Goal: Task Accomplishment & Management: Complete application form

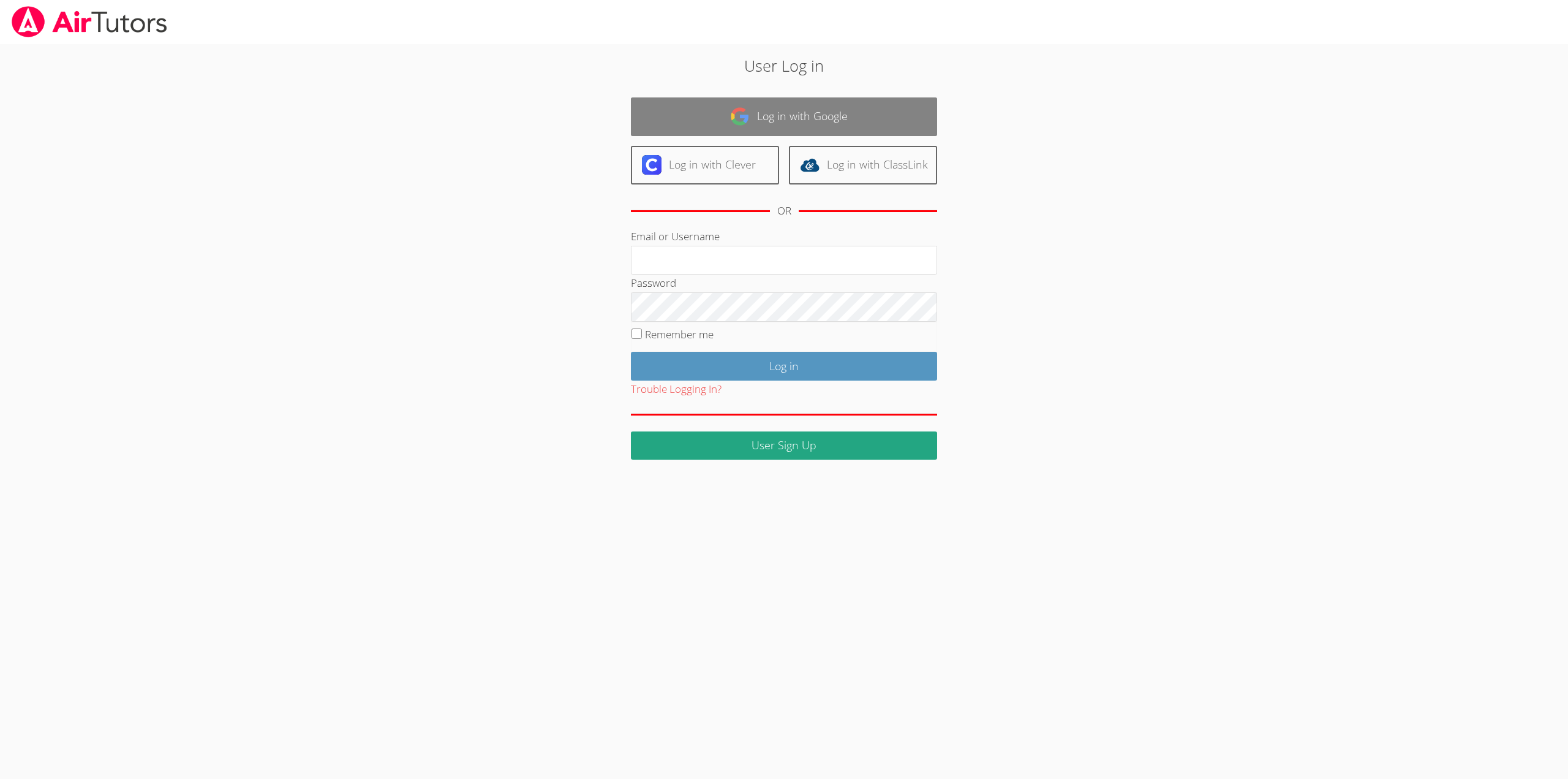
click at [756, 114] on link "Log in with Google" at bounding box center [784, 116] width 306 height 39
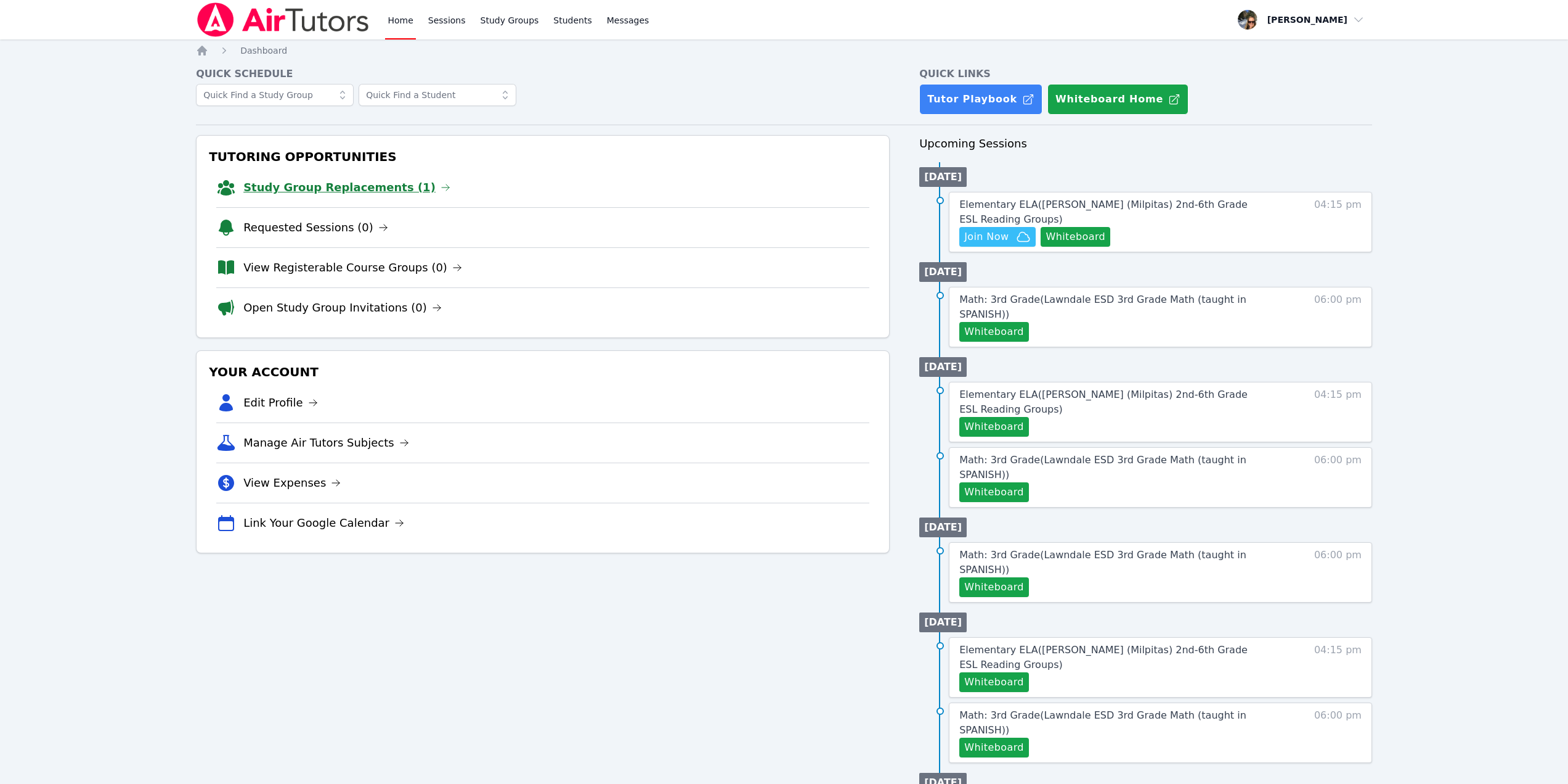
click at [359, 187] on link "Study Group Replacements (1)" at bounding box center [346, 187] width 207 height 17
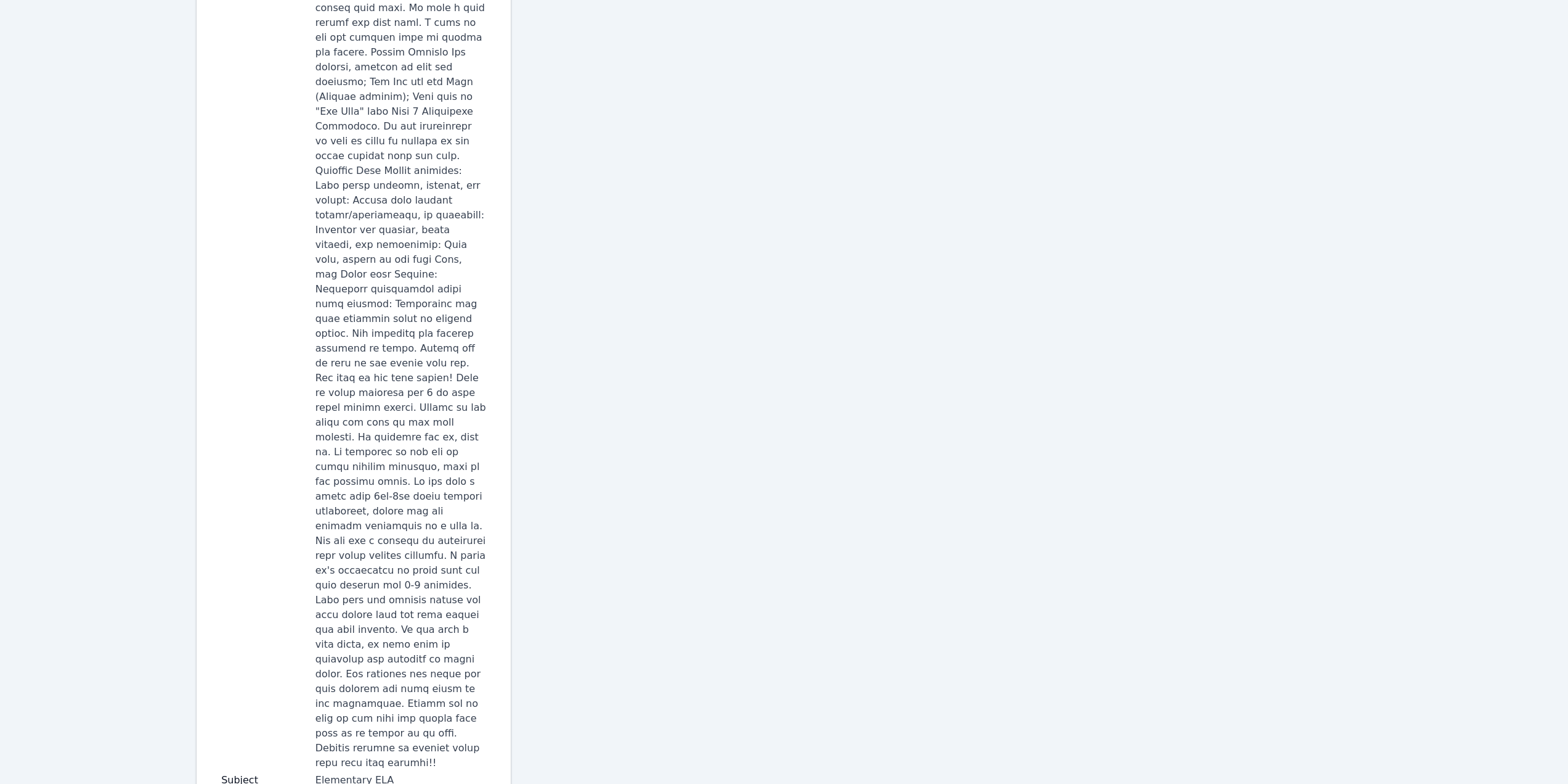
scroll to position [576, 0]
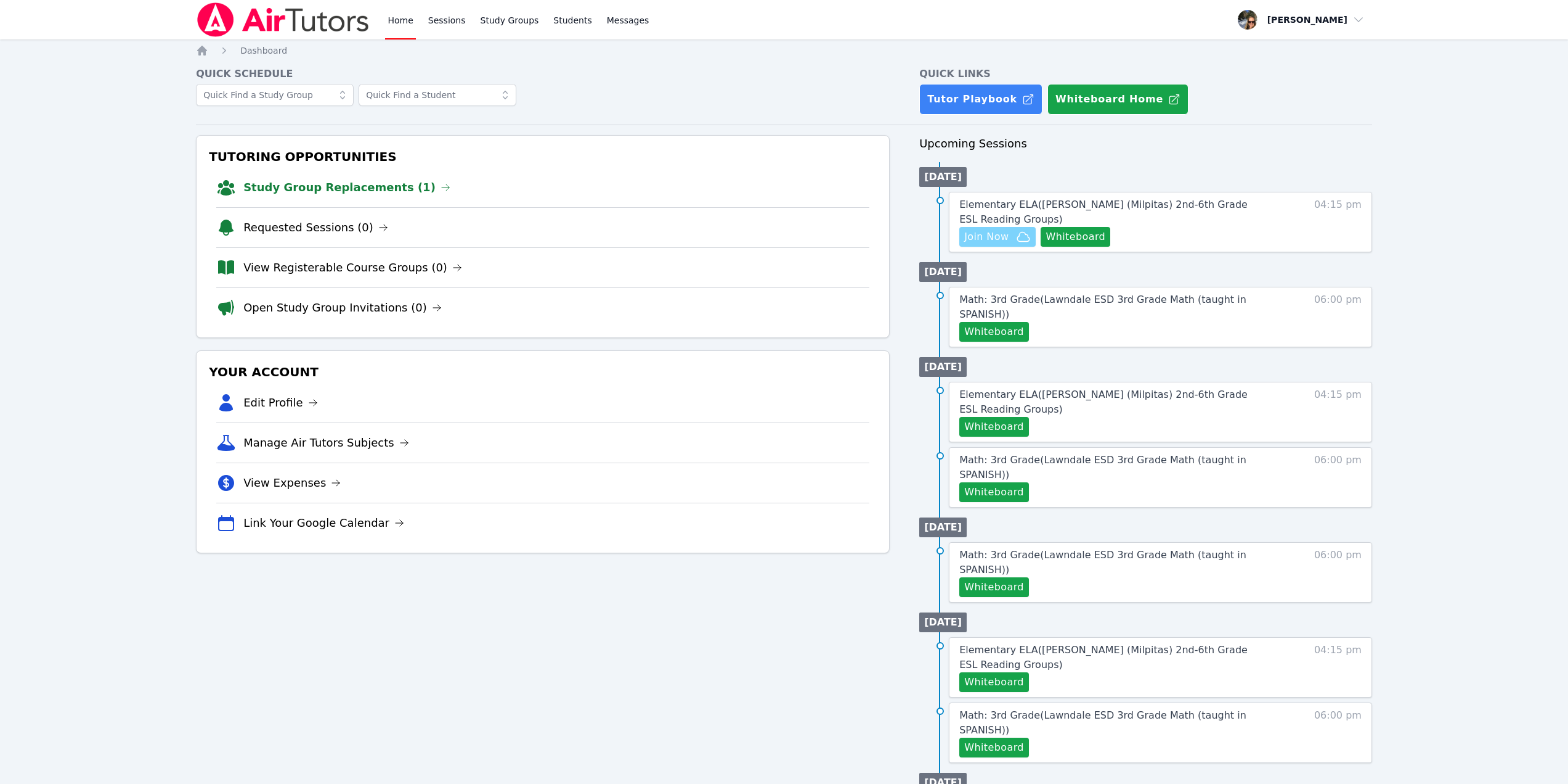
click at [999, 236] on span "Join Now" at bounding box center [986, 237] width 44 height 15
click at [1089, 238] on button "Whiteboard" at bounding box center [1075, 237] width 69 height 19
click at [1135, 203] on span "Elementary ELA ( [PERSON_NAME] (Milpitas) 2nd-6th Grade ESL Reading Groups )" at bounding box center [1104, 212] width 288 height 27
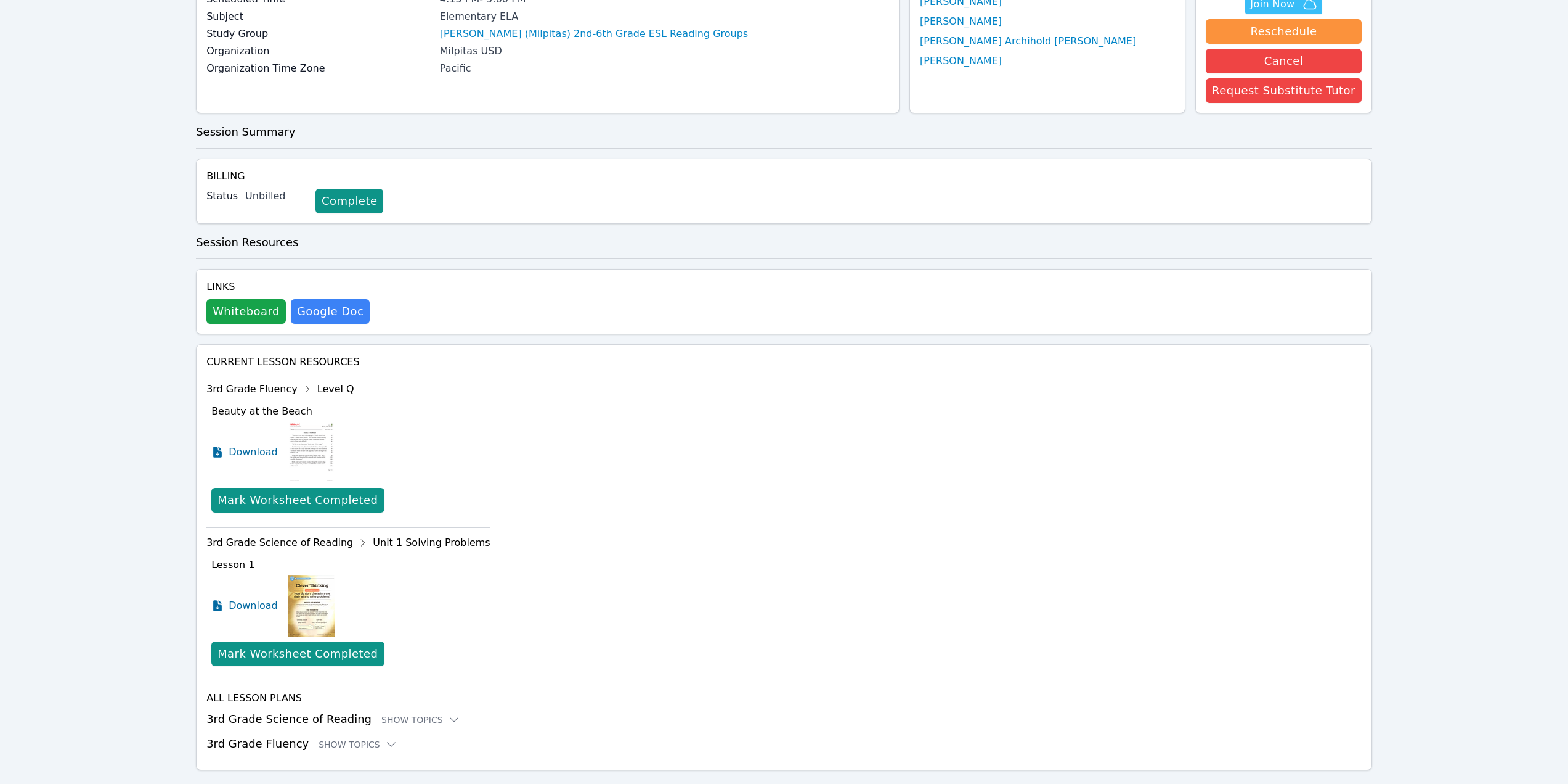
scroll to position [164, 0]
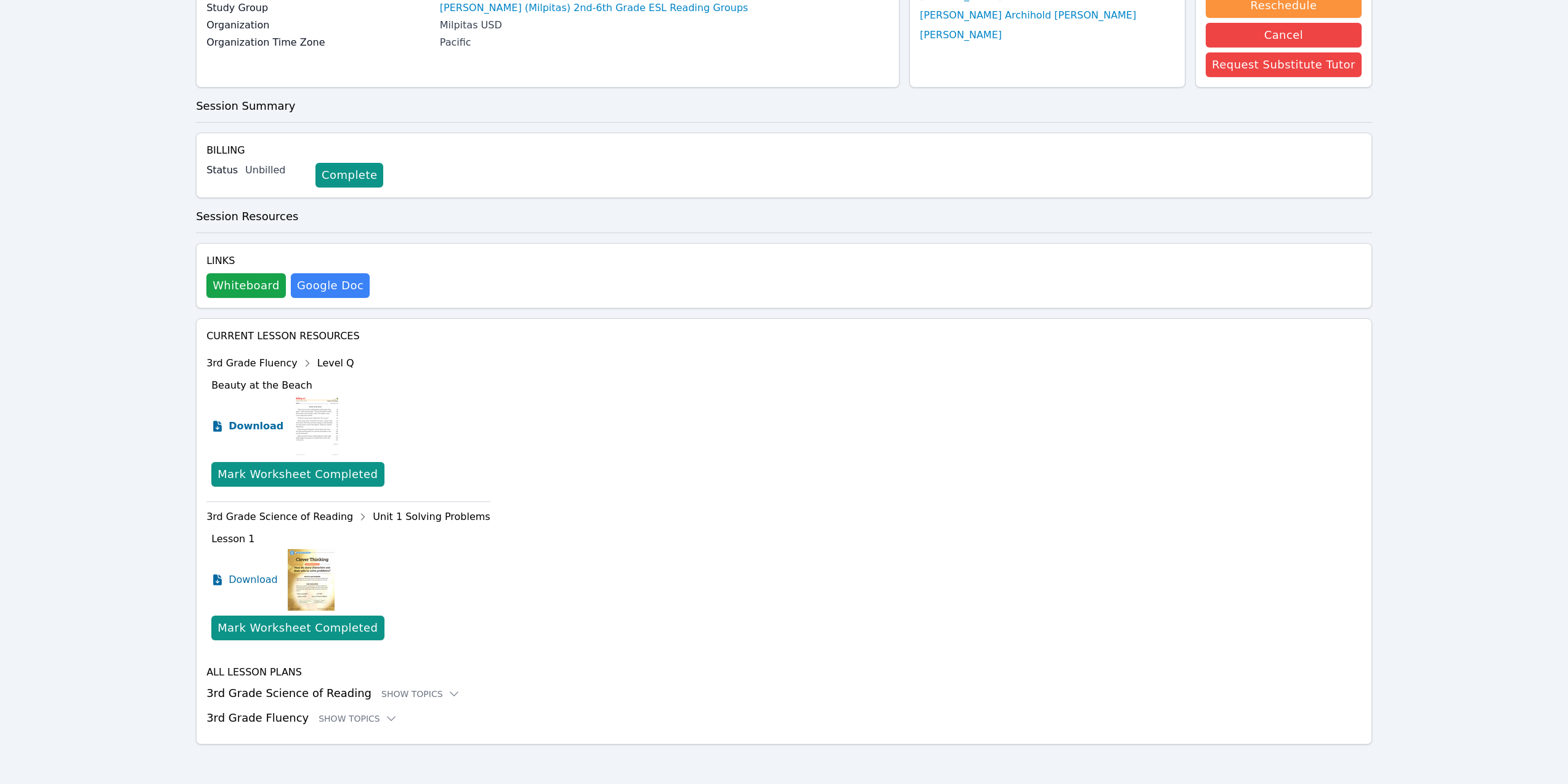
click at [237, 428] on span "Download" at bounding box center [255, 426] width 54 height 15
click at [249, 577] on span "Download" at bounding box center [255, 579] width 54 height 15
click at [407, 691] on div "Show Topics" at bounding box center [421, 694] width 79 height 13
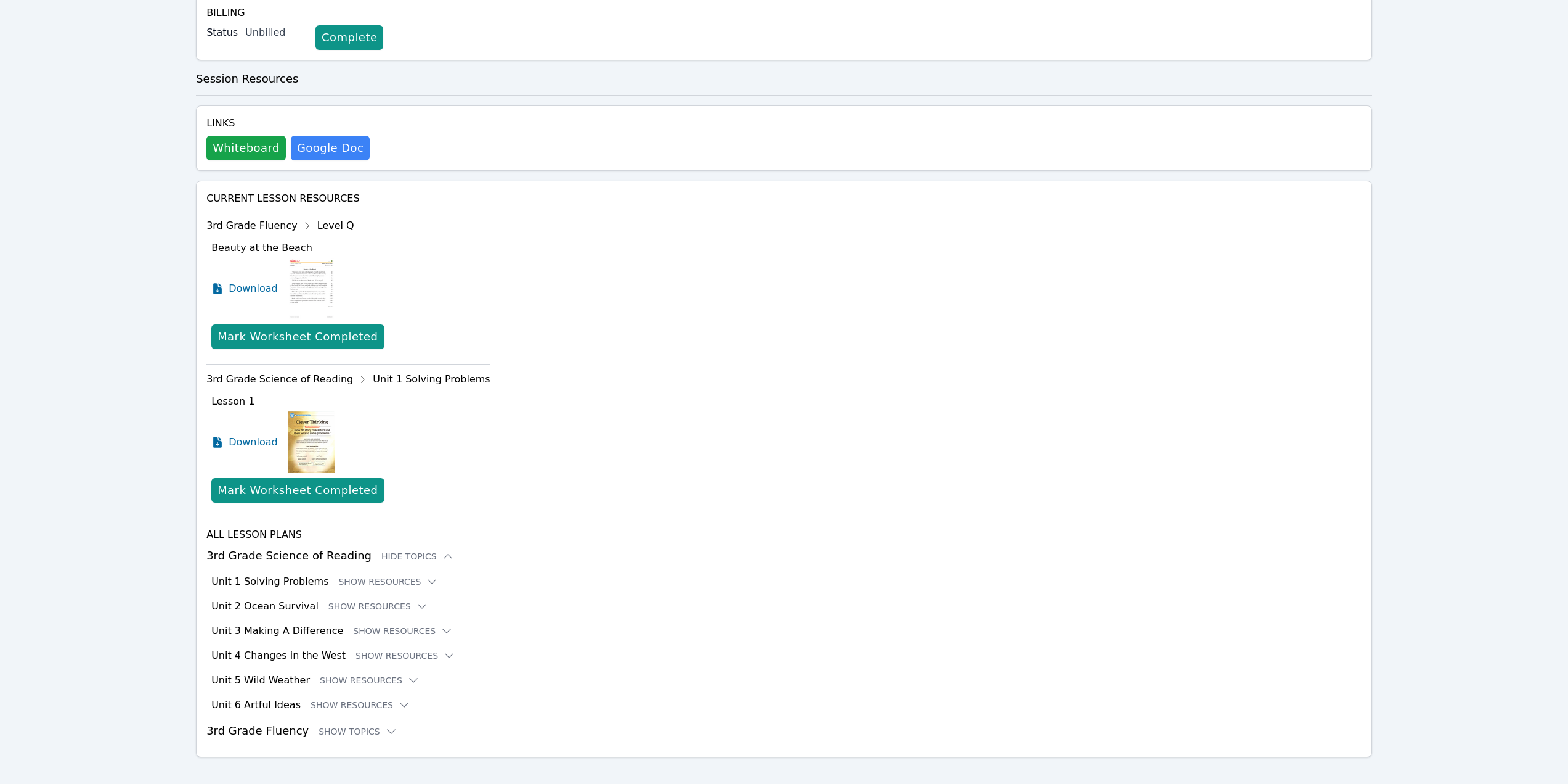
scroll to position [314, 0]
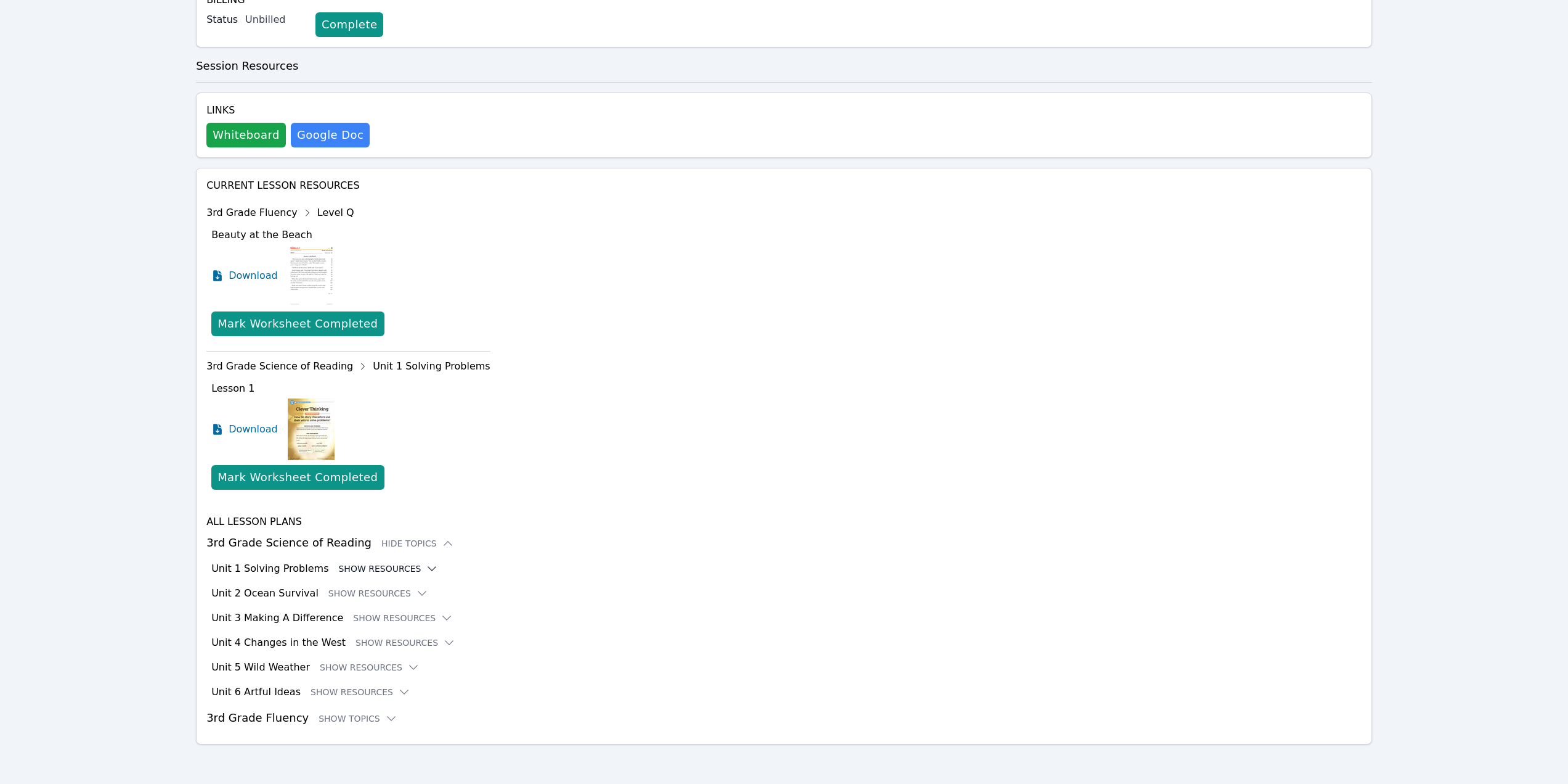
click at [366, 572] on button "Show Resources" at bounding box center [388, 568] width 100 height 13
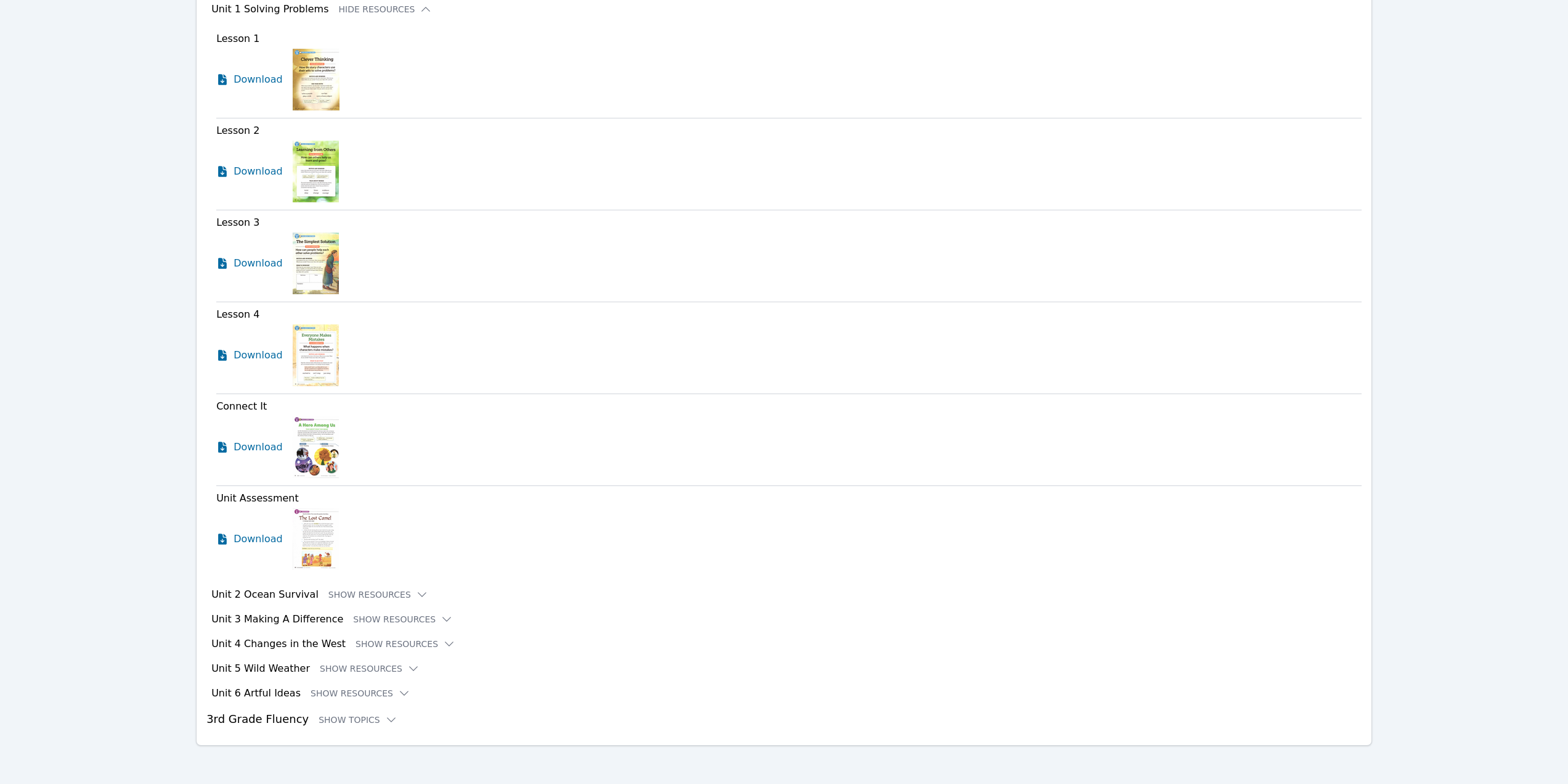
scroll to position [874, 0]
click at [352, 716] on div "Show Topics" at bounding box center [358, 718] width 79 height 13
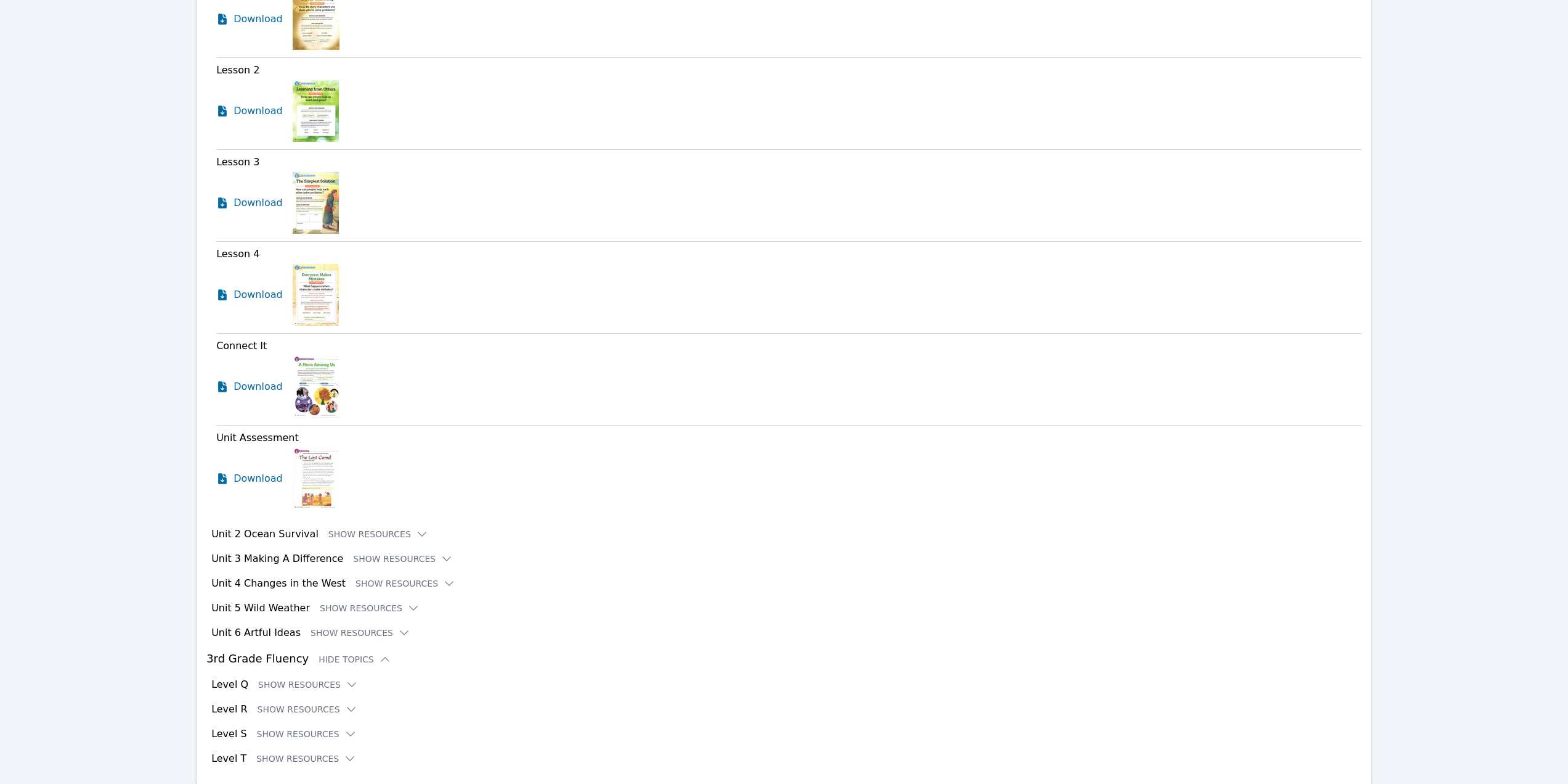
scroll to position [975, 0]
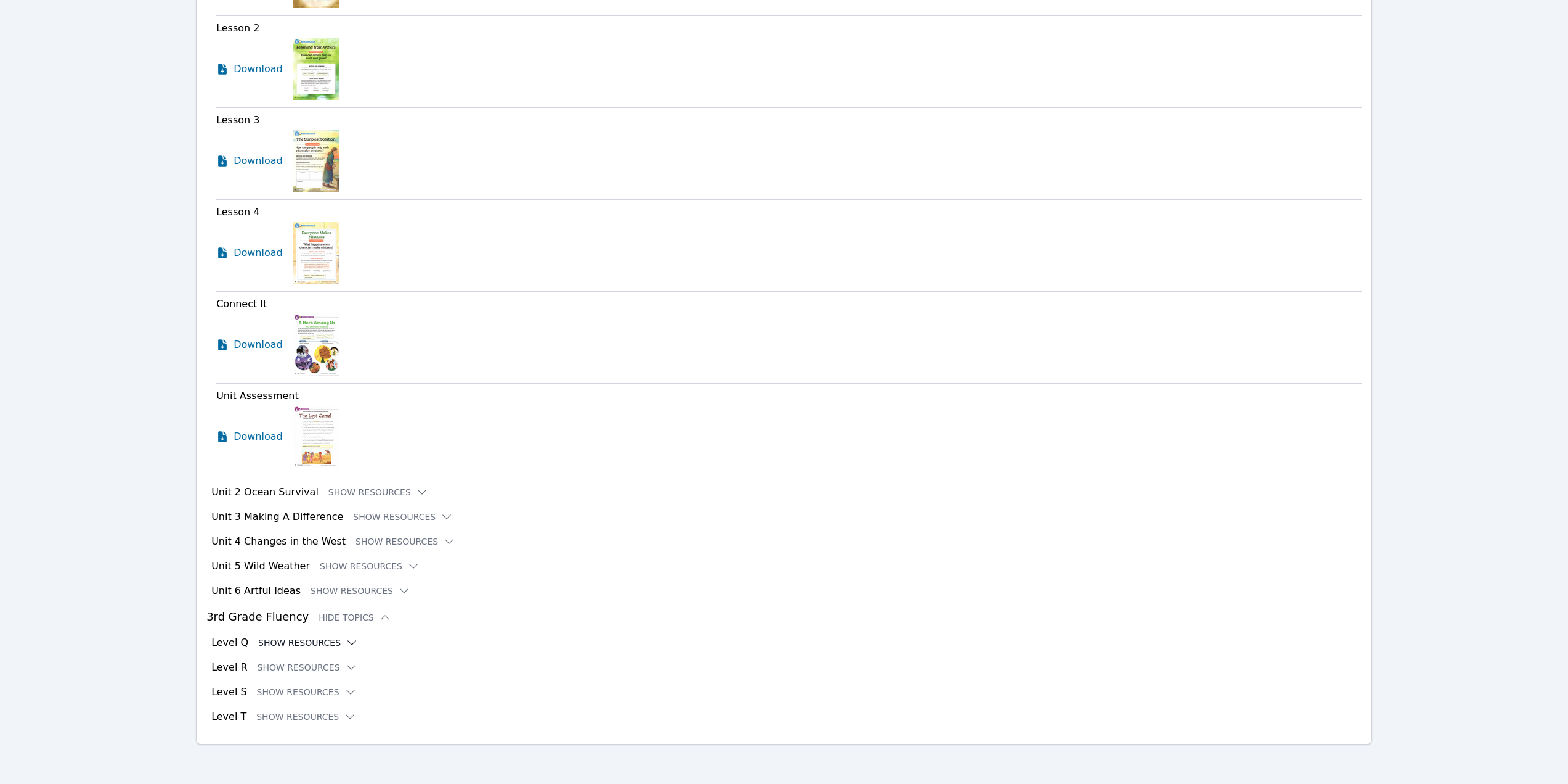
click at [322, 639] on button "Show Resources" at bounding box center [308, 642] width 100 height 13
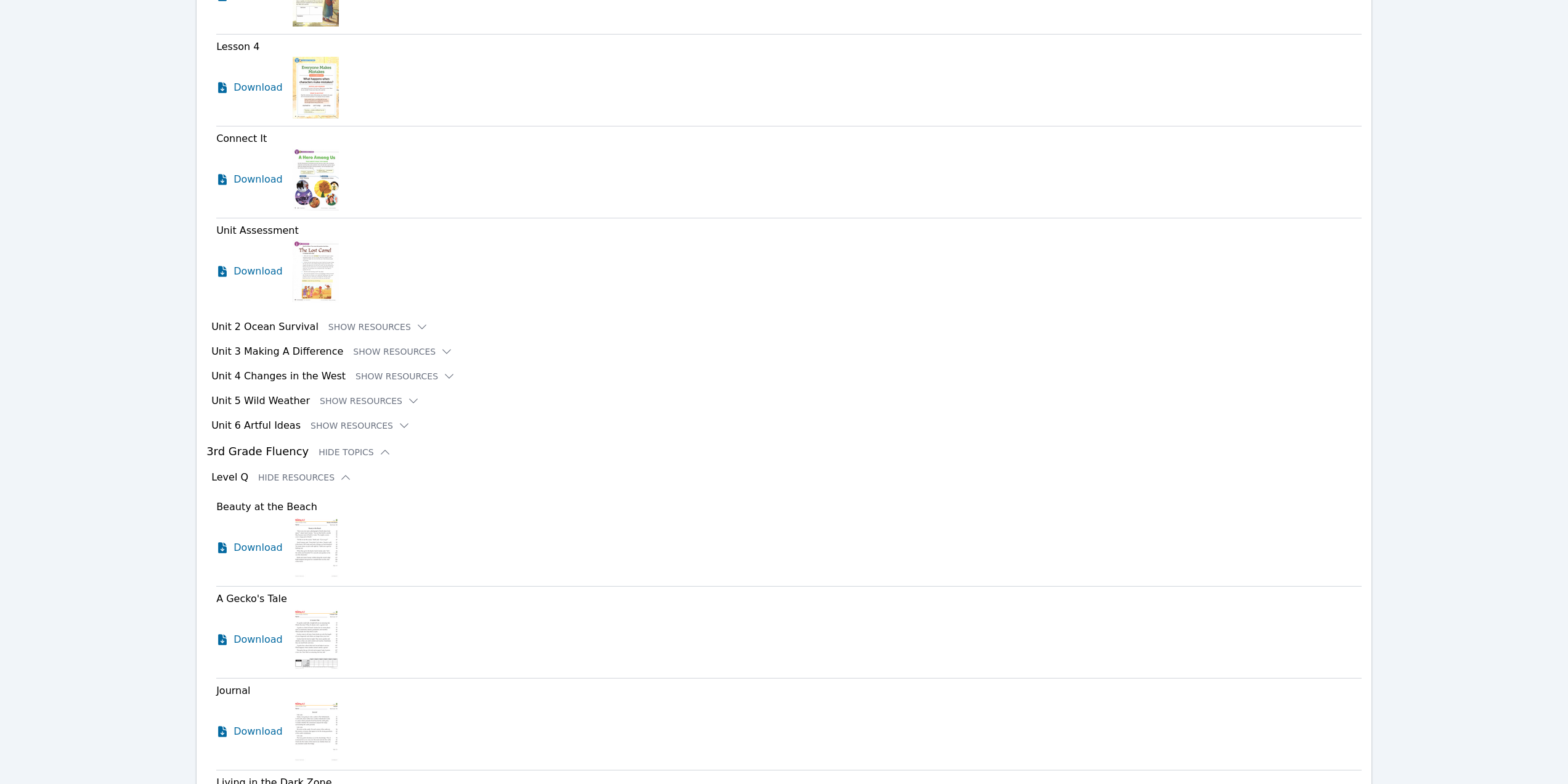
scroll to position [1160, 0]
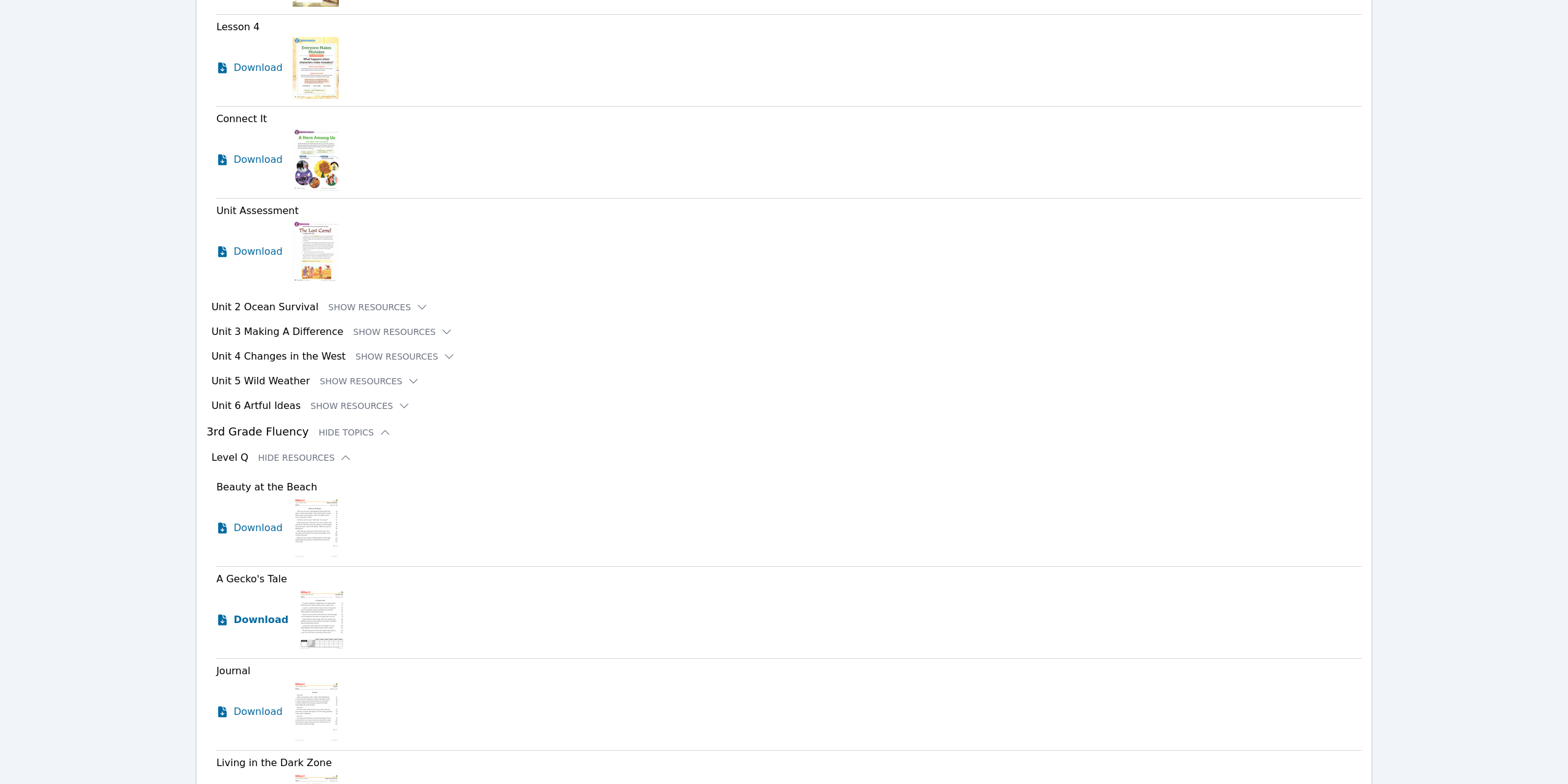
click at [253, 623] on span "Download" at bounding box center [260, 620] width 54 height 15
click at [259, 713] on span "Download" at bounding box center [260, 712] width 54 height 15
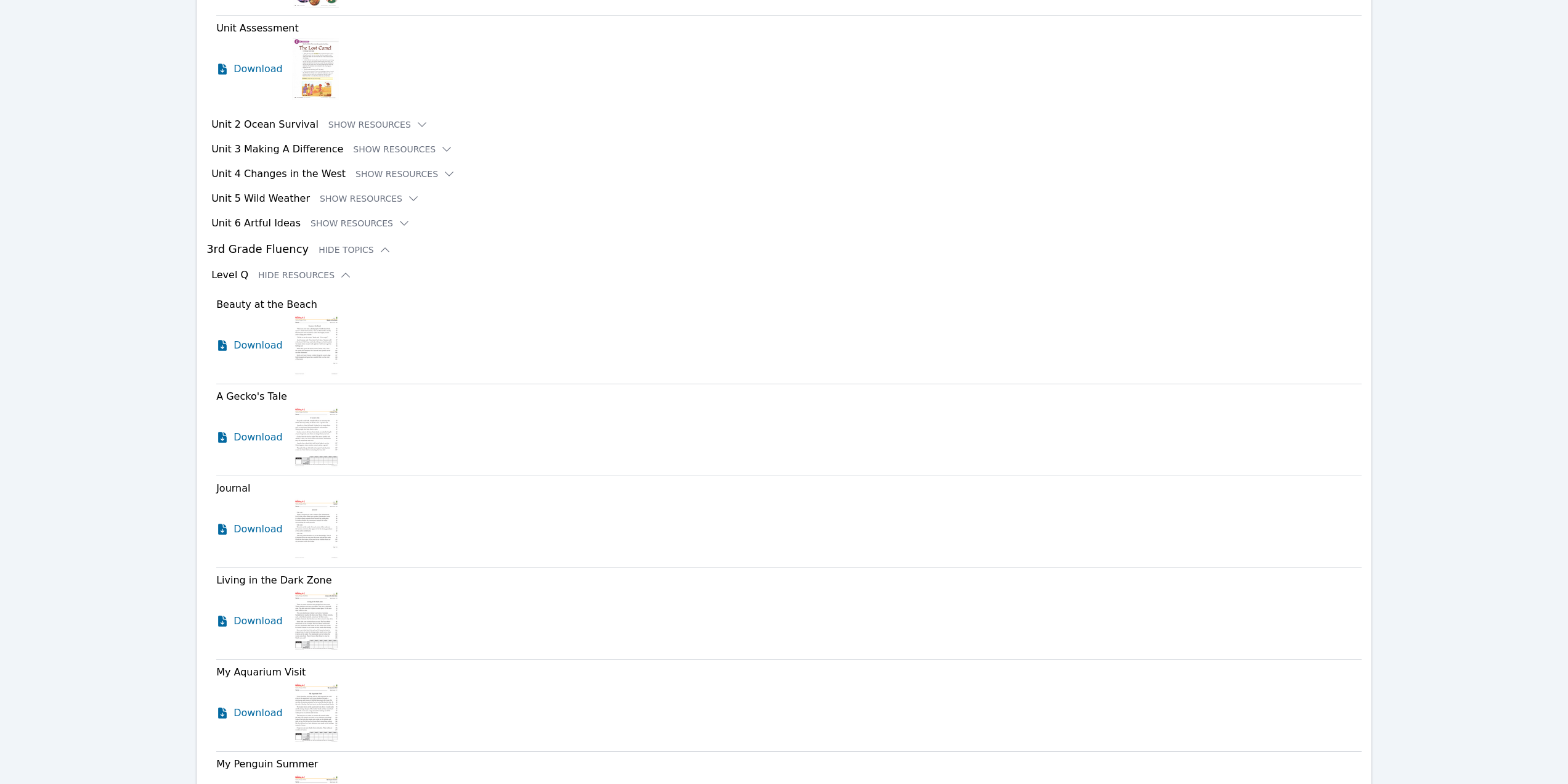
scroll to position [1345, 0]
click at [263, 617] on span "Download" at bounding box center [260, 618] width 54 height 15
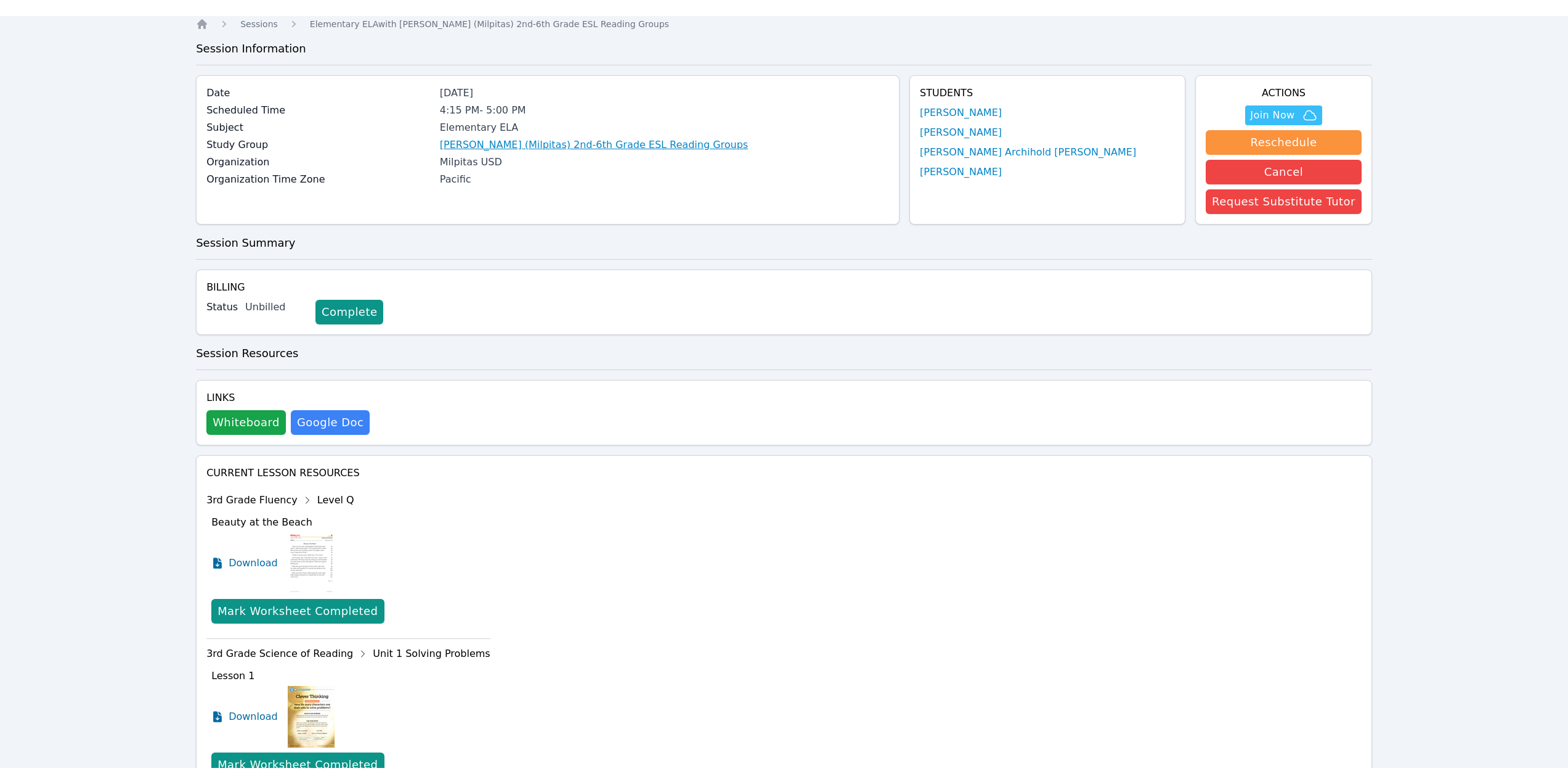
scroll to position [0, 0]
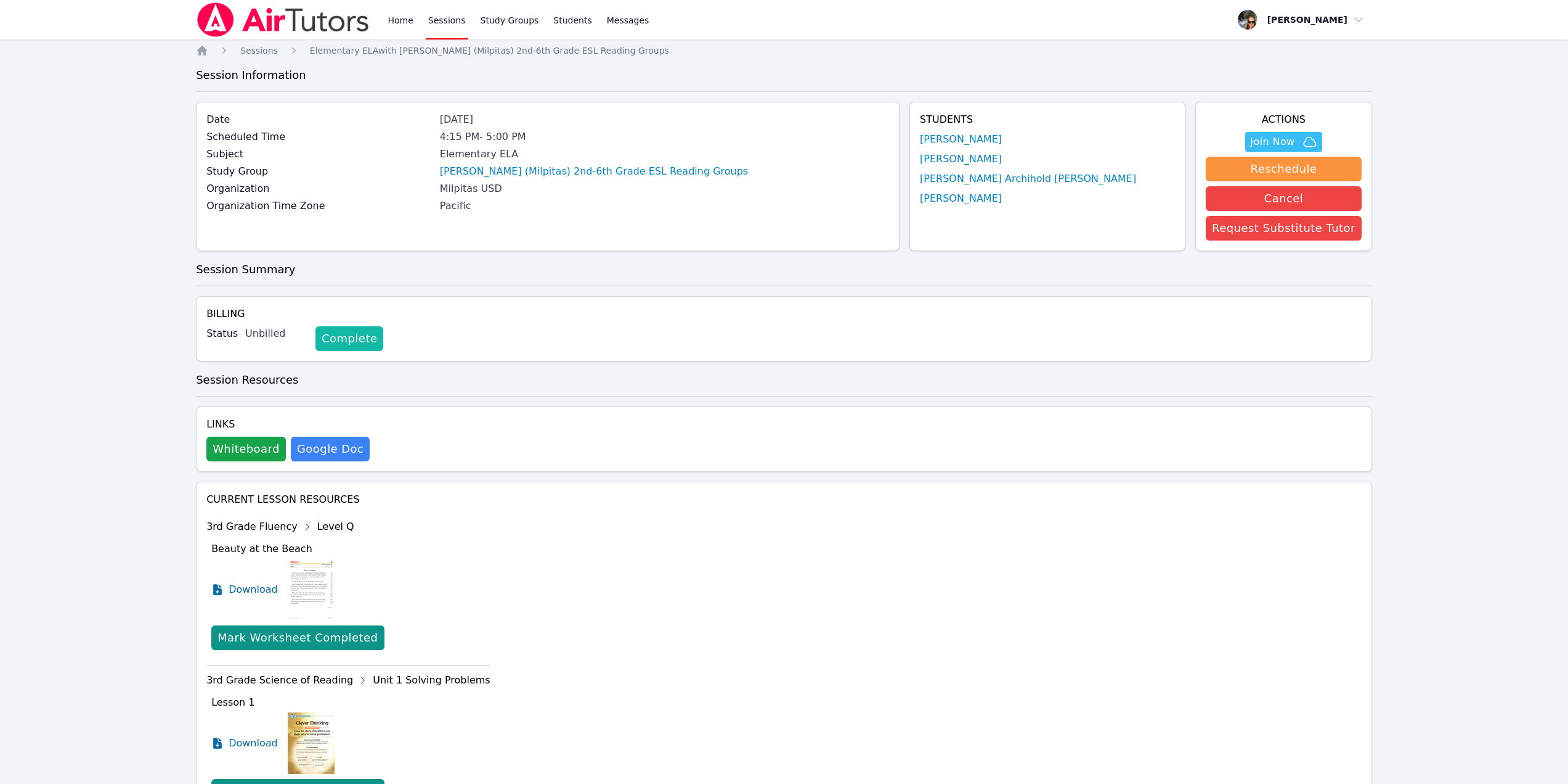
click at [323, 335] on link "Complete" at bounding box center [349, 338] width 68 height 25
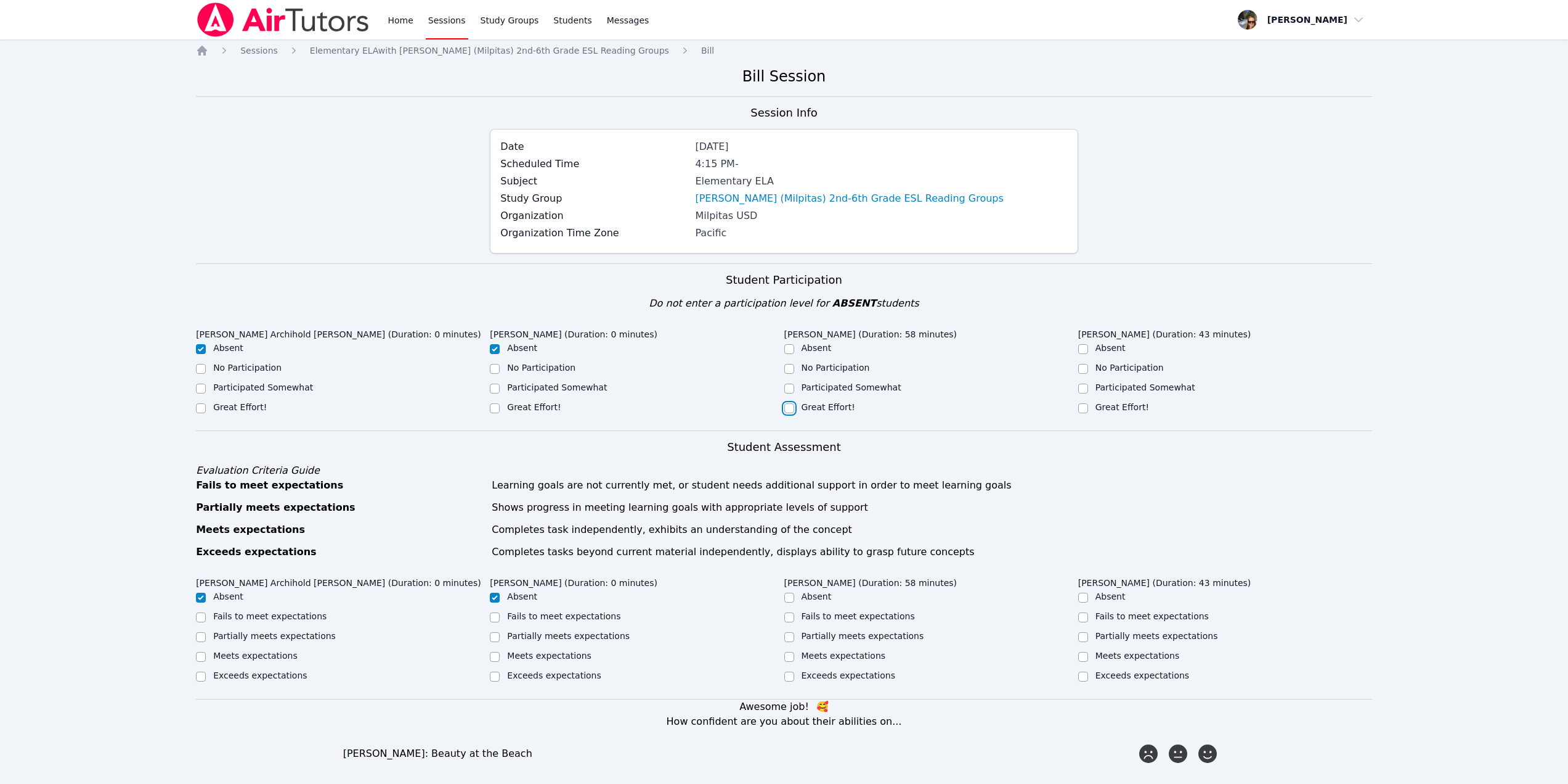
click at [787, 407] on input "Great Effort!" at bounding box center [789, 408] width 10 height 10
checkbox input "true"
click at [1085, 414] on div at bounding box center [1083, 408] width 10 height 15
click at [1084, 410] on input "Great Effort!" at bounding box center [1083, 408] width 10 height 10
checkbox input "true"
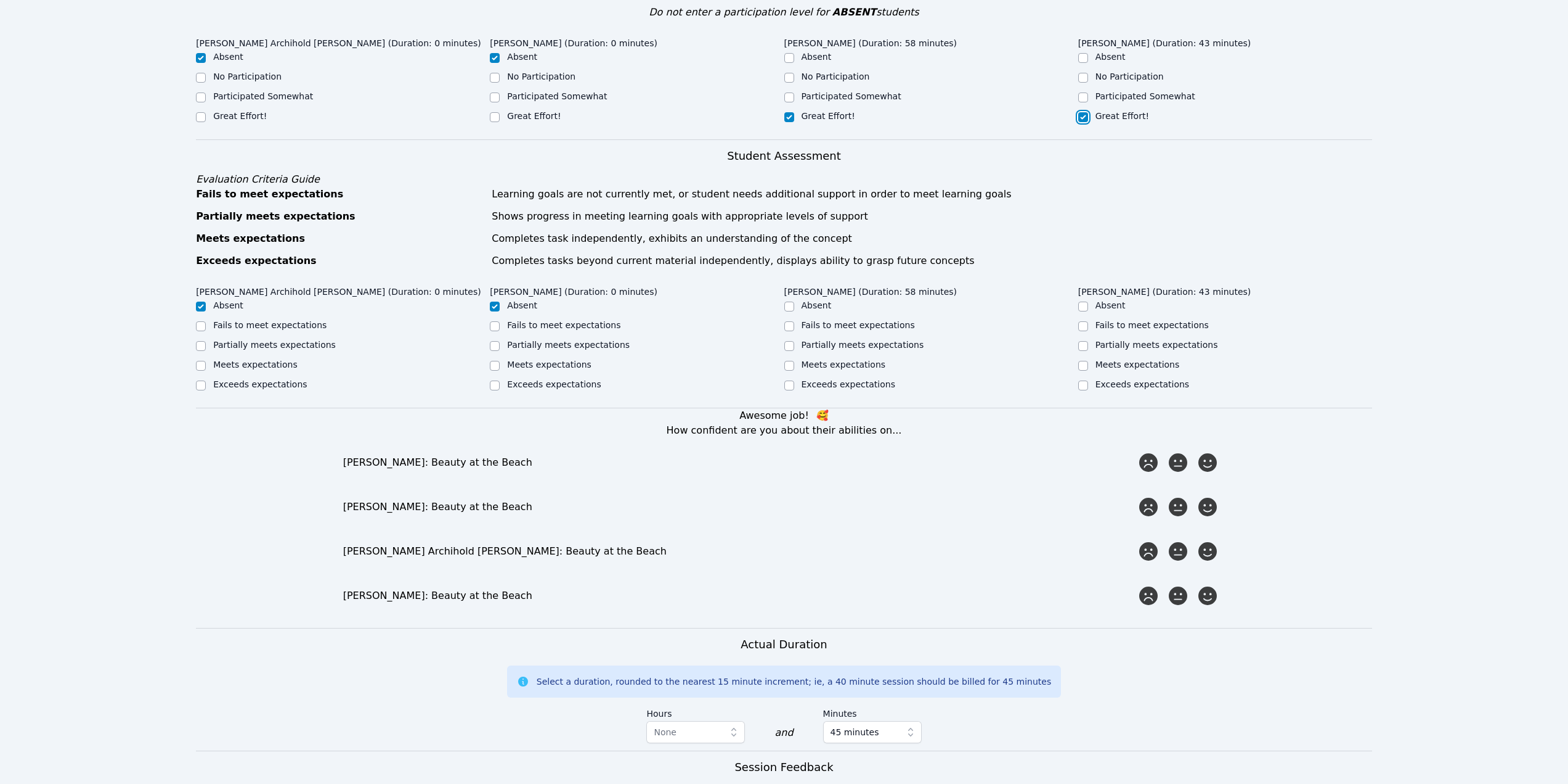
scroll to position [308, 0]
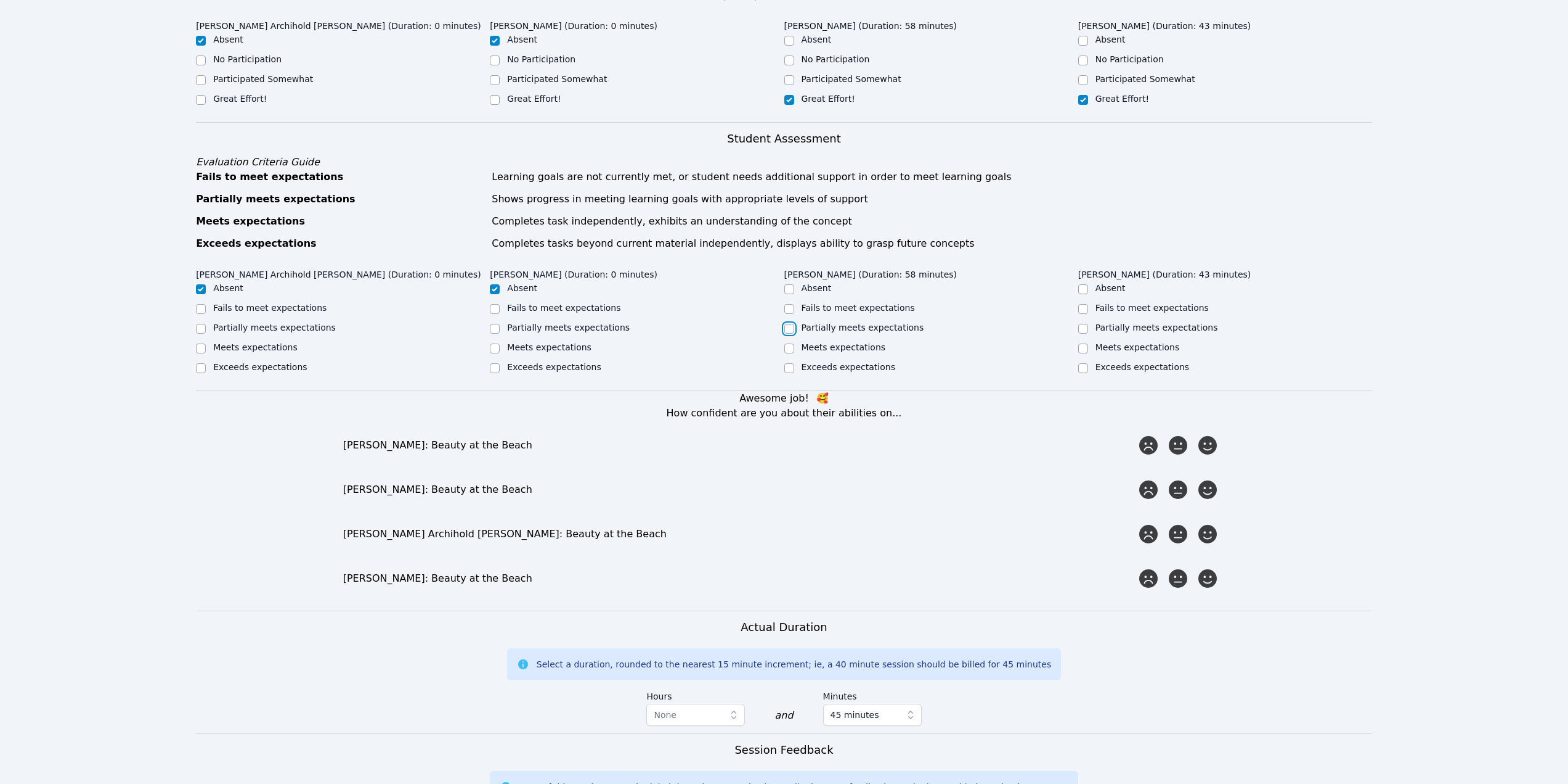
click at [784, 330] on input "Partially meets expectations" at bounding box center [789, 329] width 10 height 10
checkbox input "true"
click at [1082, 349] on input "Meets expectations" at bounding box center [1083, 348] width 10 height 10
checkbox input "true"
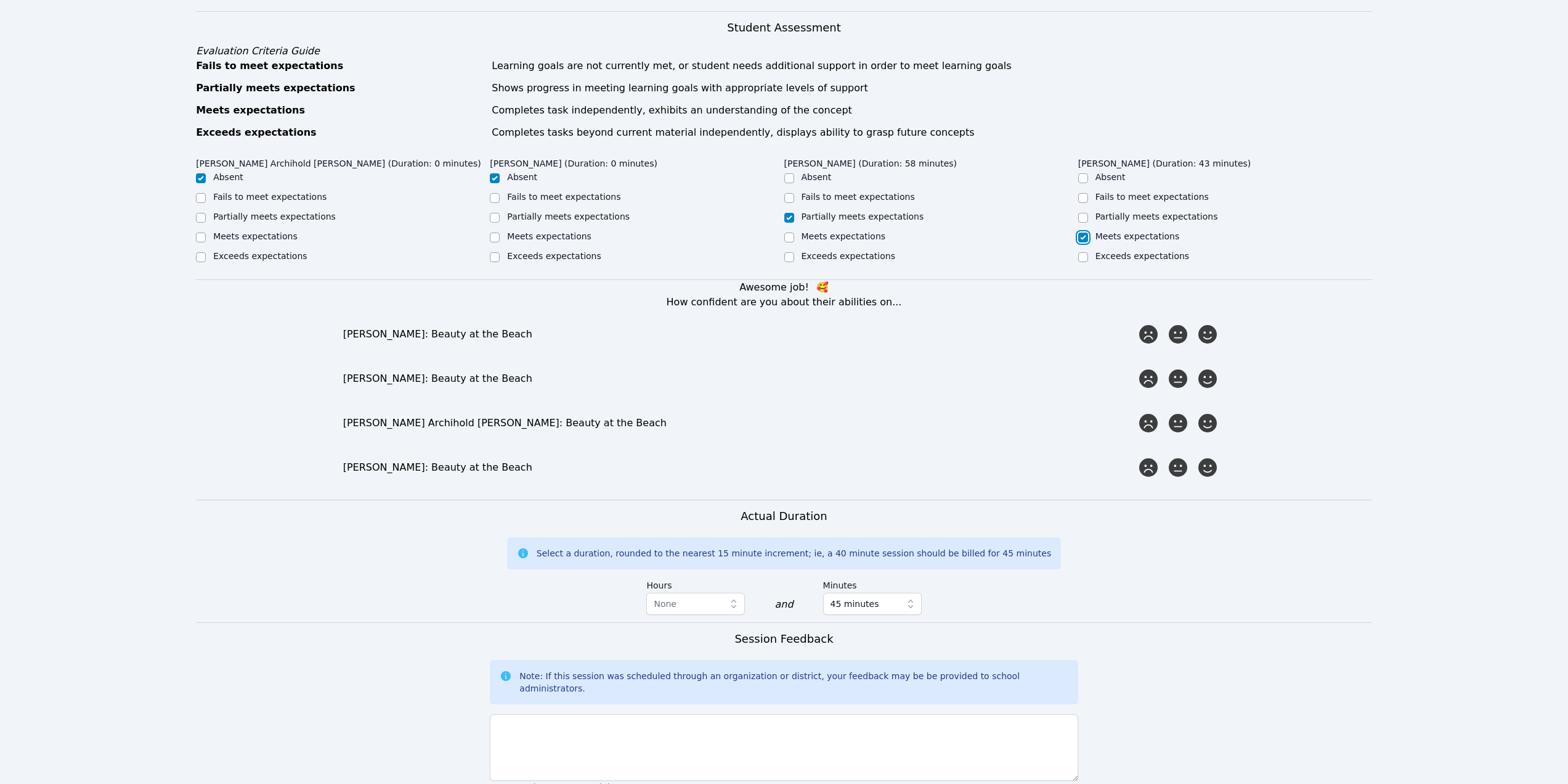
scroll to position [432, 0]
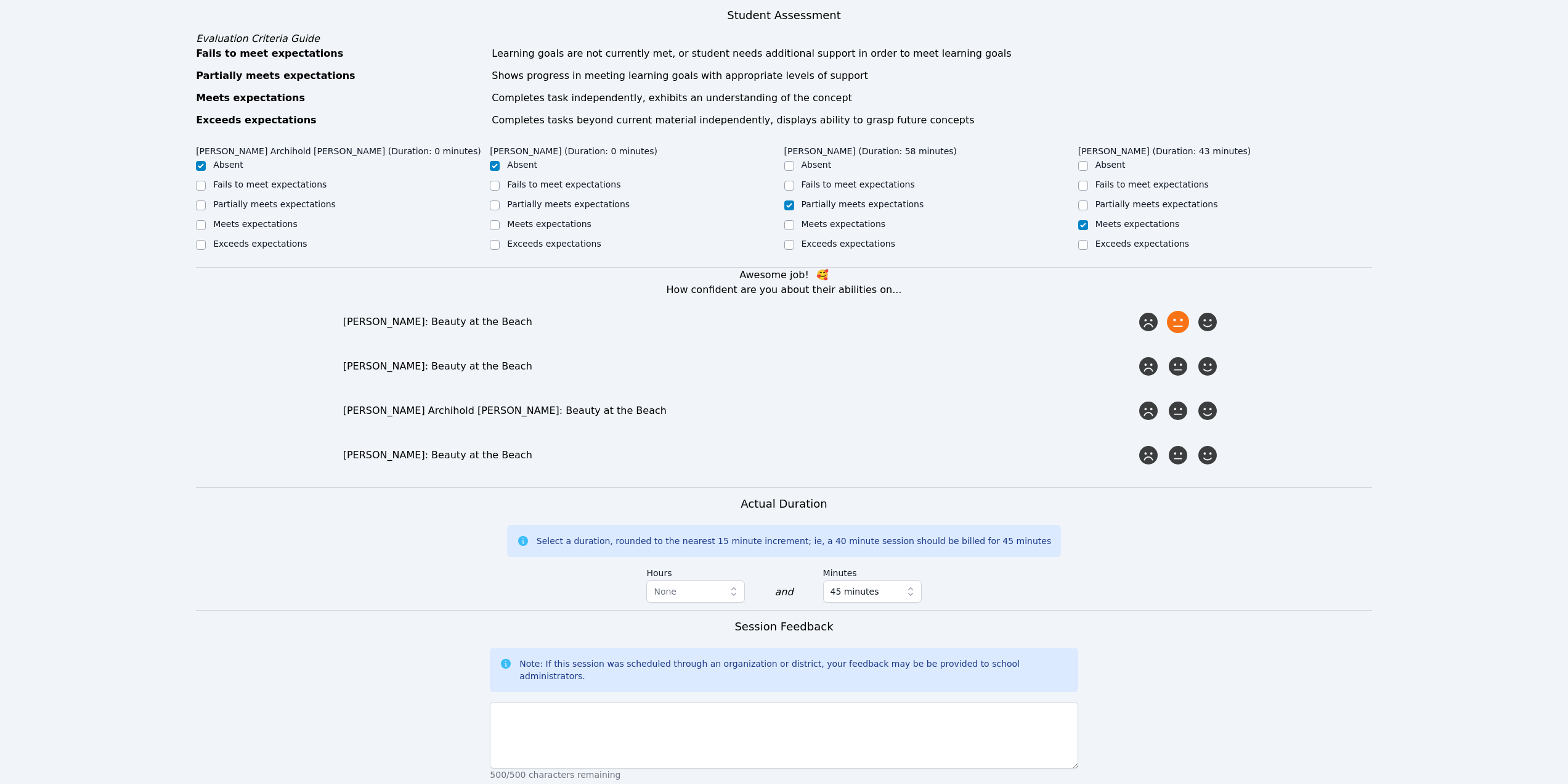
click at [1174, 324] on icon at bounding box center [1178, 322] width 22 height 22
click at [0, 0] on input "radio" at bounding box center [0, 0] width 0 height 0
click at [1150, 319] on icon at bounding box center [1149, 322] width 22 height 22
click at [0, 0] on input "radio" at bounding box center [0, 0] width 0 height 0
click at [1207, 317] on icon at bounding box center [1208, 322] width 22 height 22
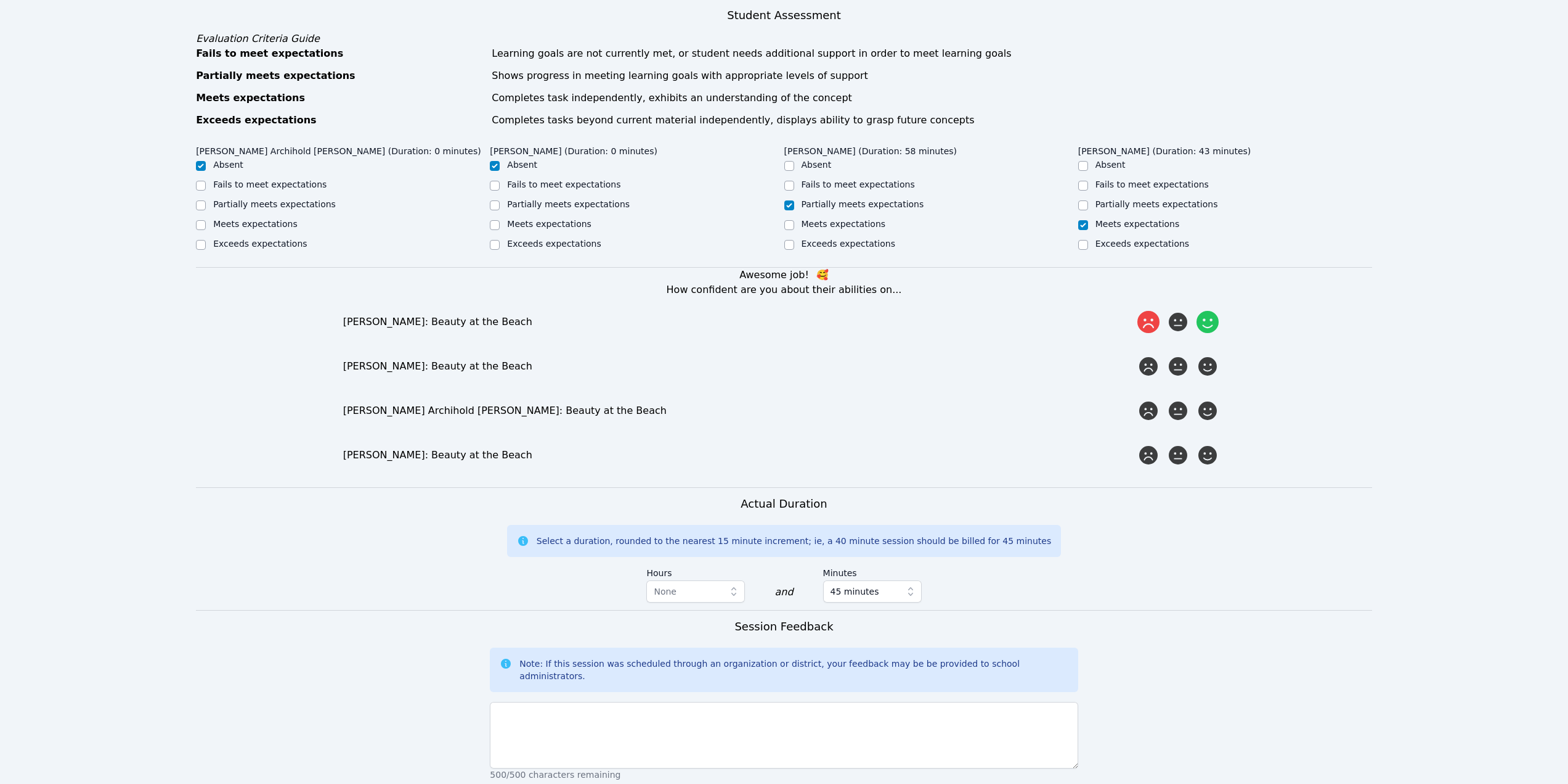
click at [0, 0] on input "radio" at bounding box center [0, 0] width 0 height 0
click at [1183, 361] on icon at bounding box center [1178, 367] width 22 height 22
click at [0, 0] on input "radio" at bounding box center [0, 0] width 0 height 0
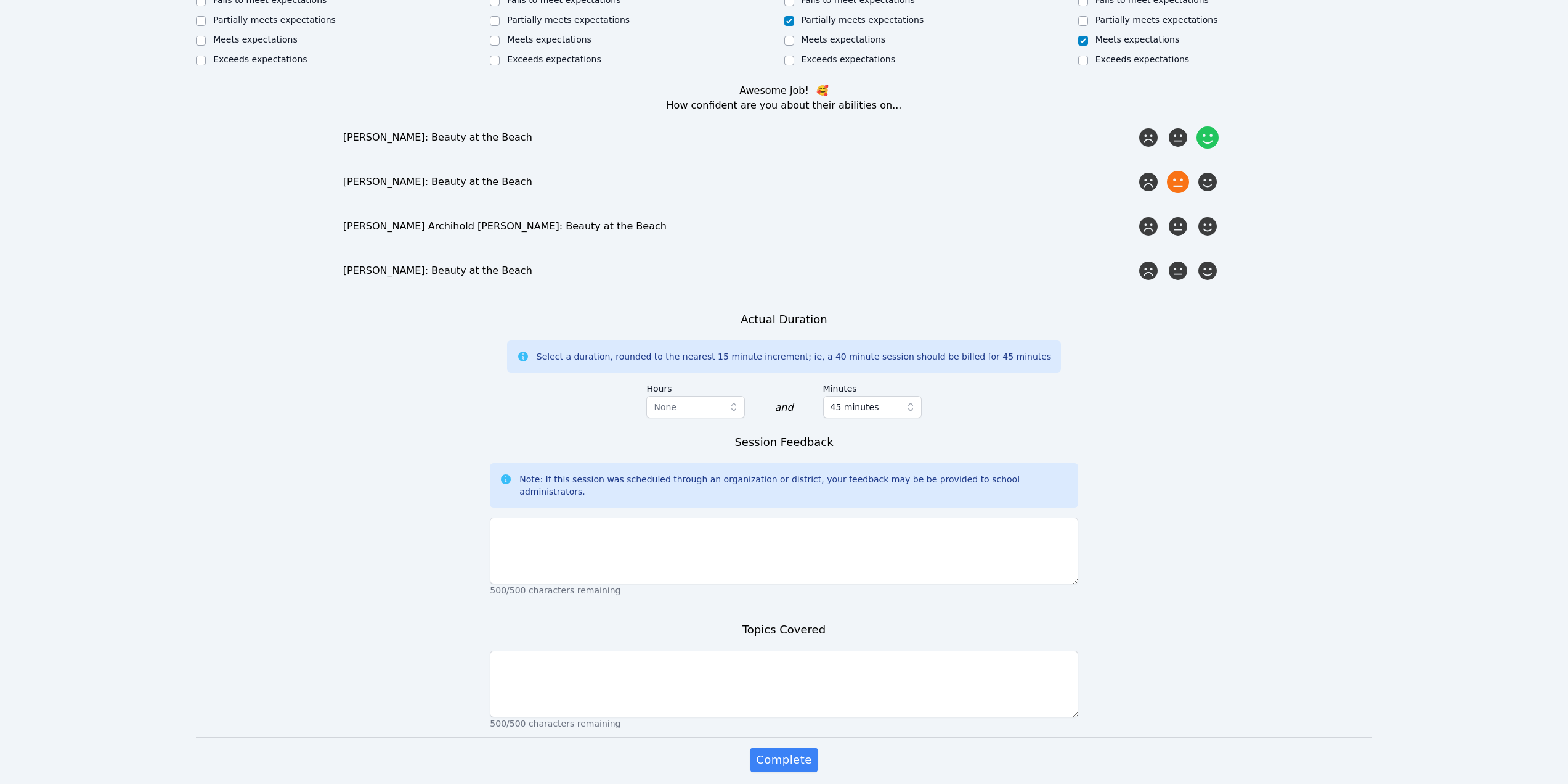
scroll to position [617, 0]
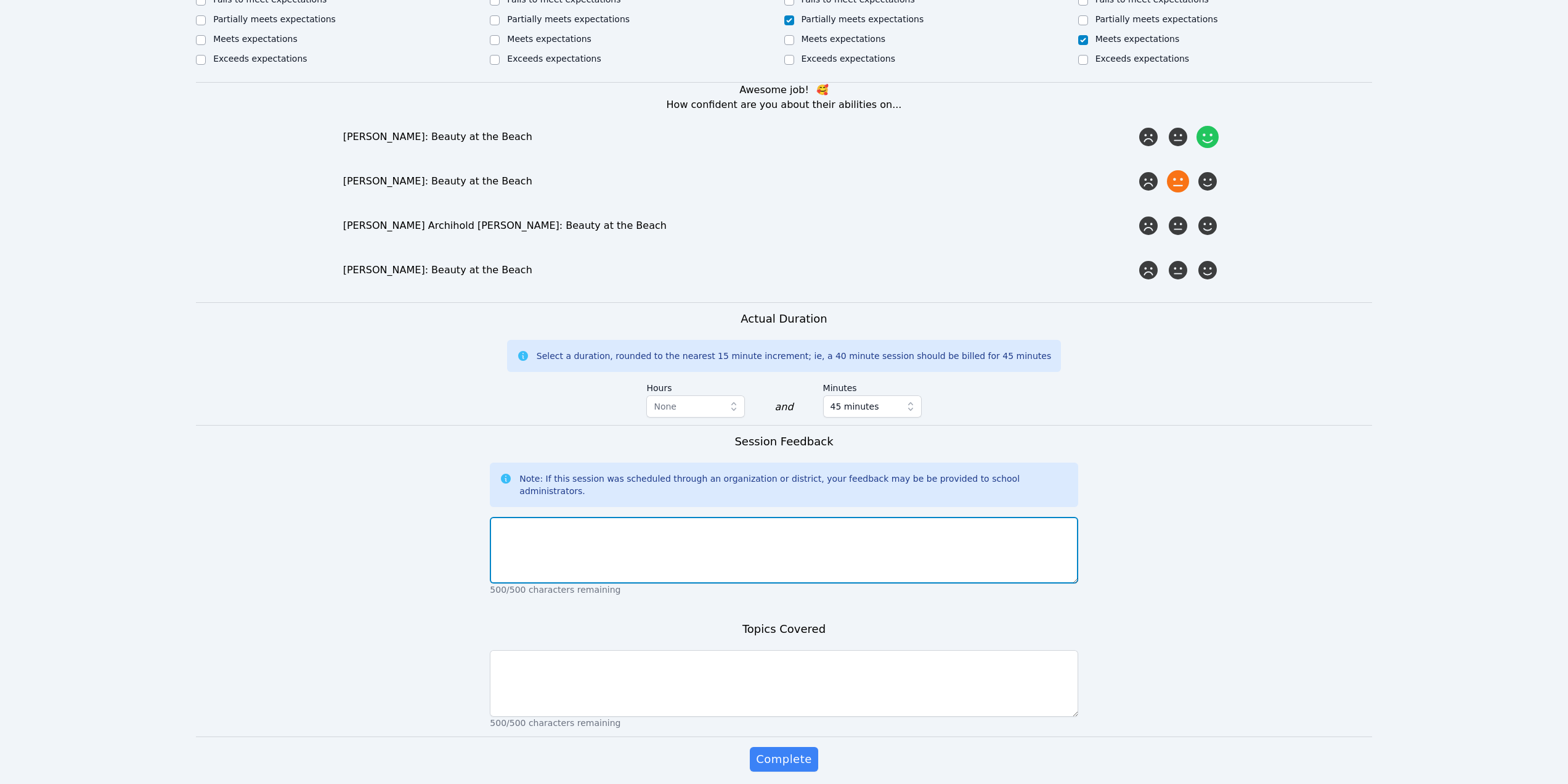
click at [726, 525] on textarea at bounding box center [784, 550] width 588 height 66
type textarea "Good first session. I got to know [PERSON_NAME] and [PERSON_NAME]. We did some …"
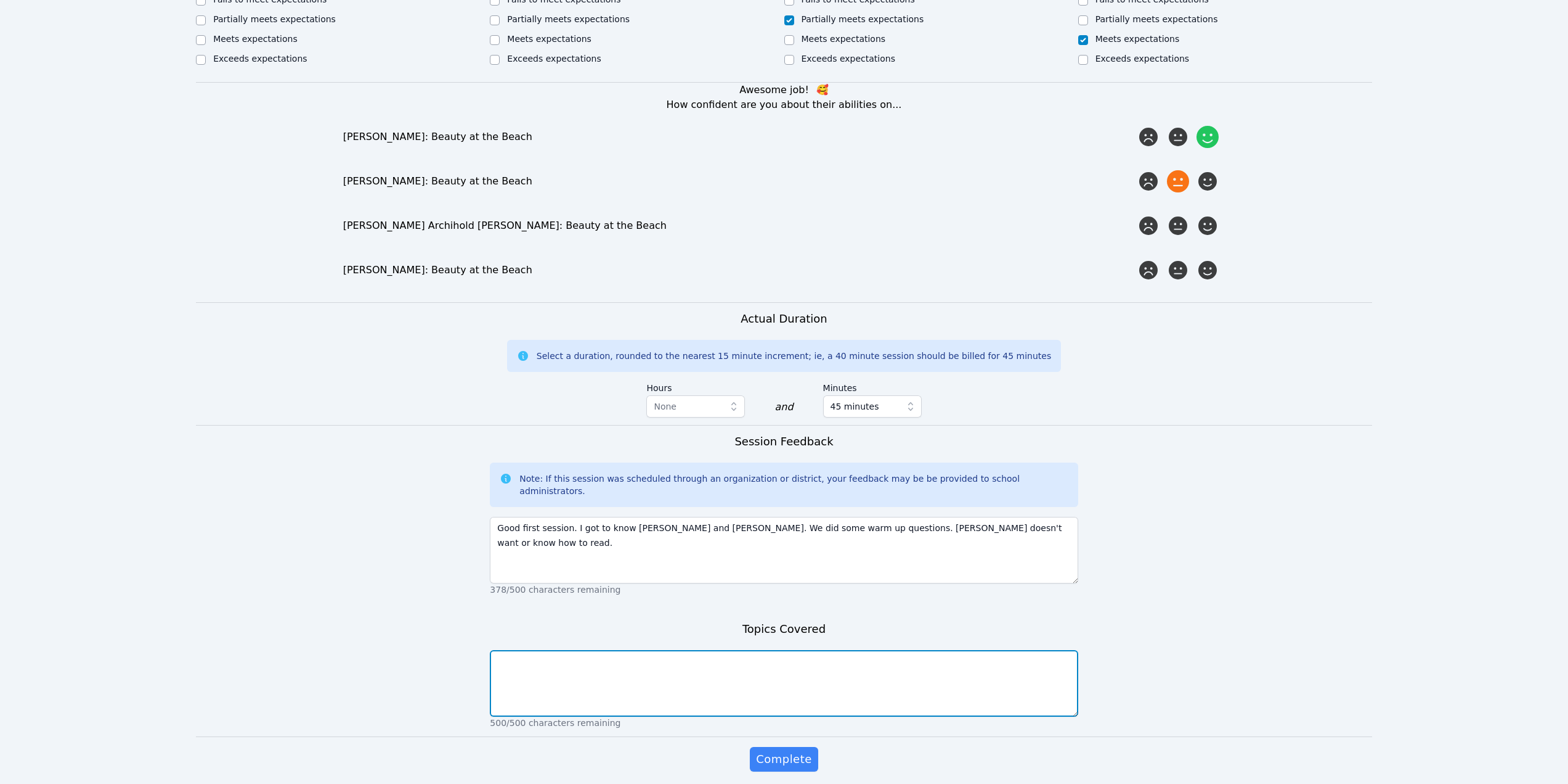
click at [694, 663] on textarea at bounding box center [784, 682] width 588 height 66
type textarea "We discussed 2 stories, and the kids learned about different animals that live …"
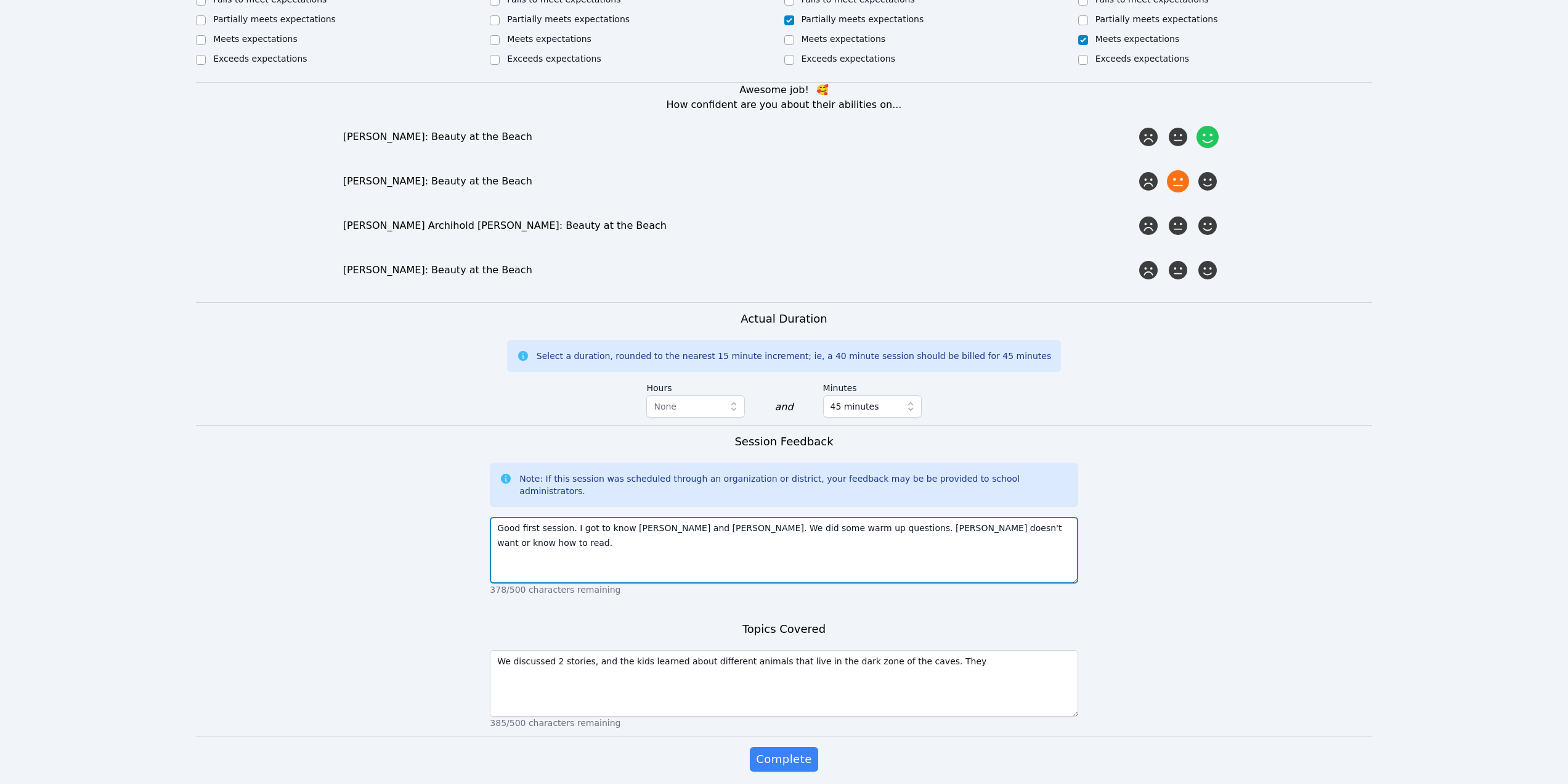
click at [1044, 517] on textarea "Good first session. I got to know [PERSON_NAME] and [PERSON_NAME]. We did some …" at bounding box center [784, 550] width 588 height 66
type textarea "Good first session. I got to know [PERSON_NAME] and [PERSON_NAME]. We did some …"
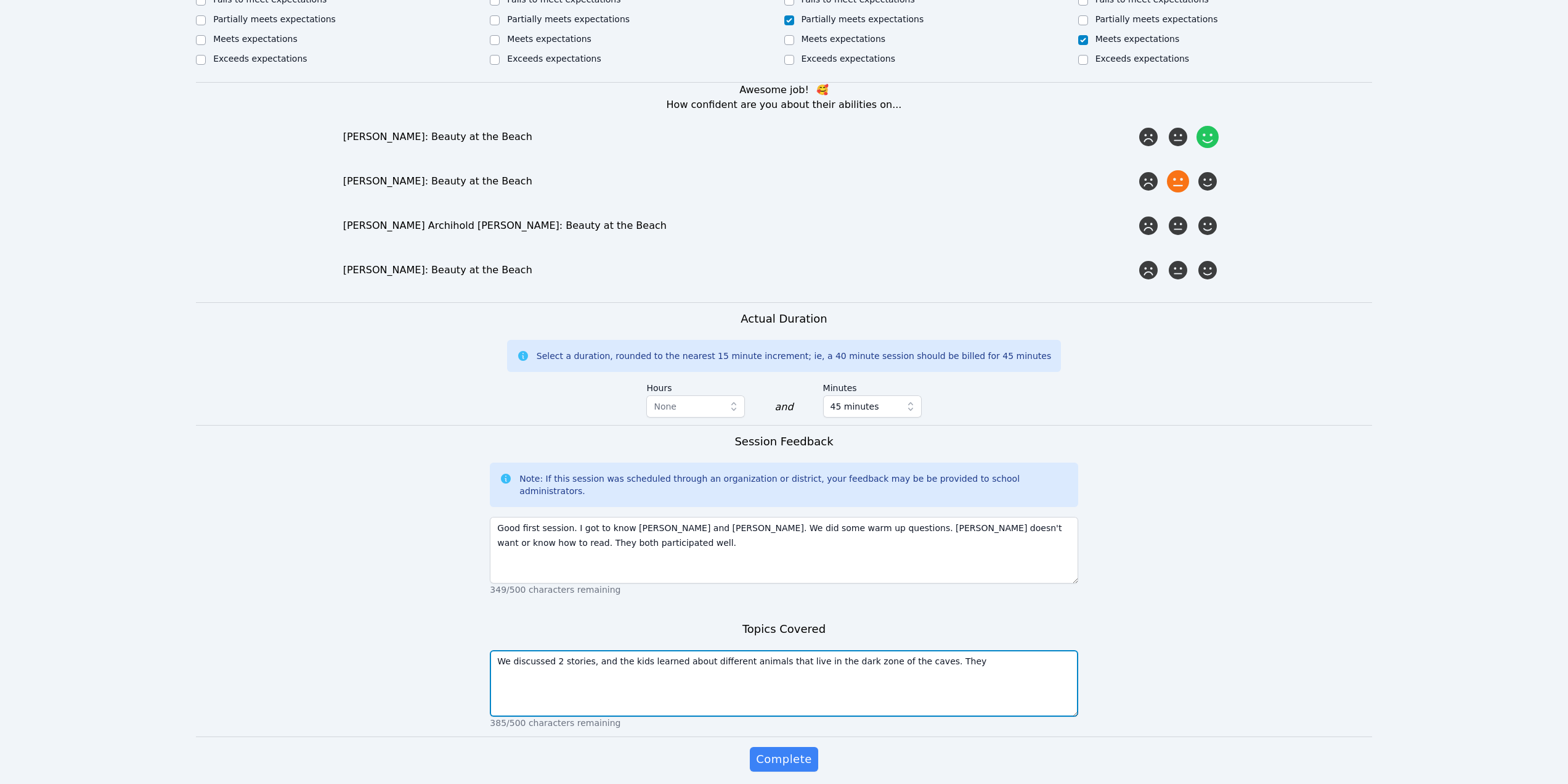
click at [949, 656] on textarea "We discussed 2 stories, and the kids learned about different animals that live …" at bounding box center [784, 682] width 588 height 66
type textarea "We discussed 2 stories, and the kids learned about different animals that live …"
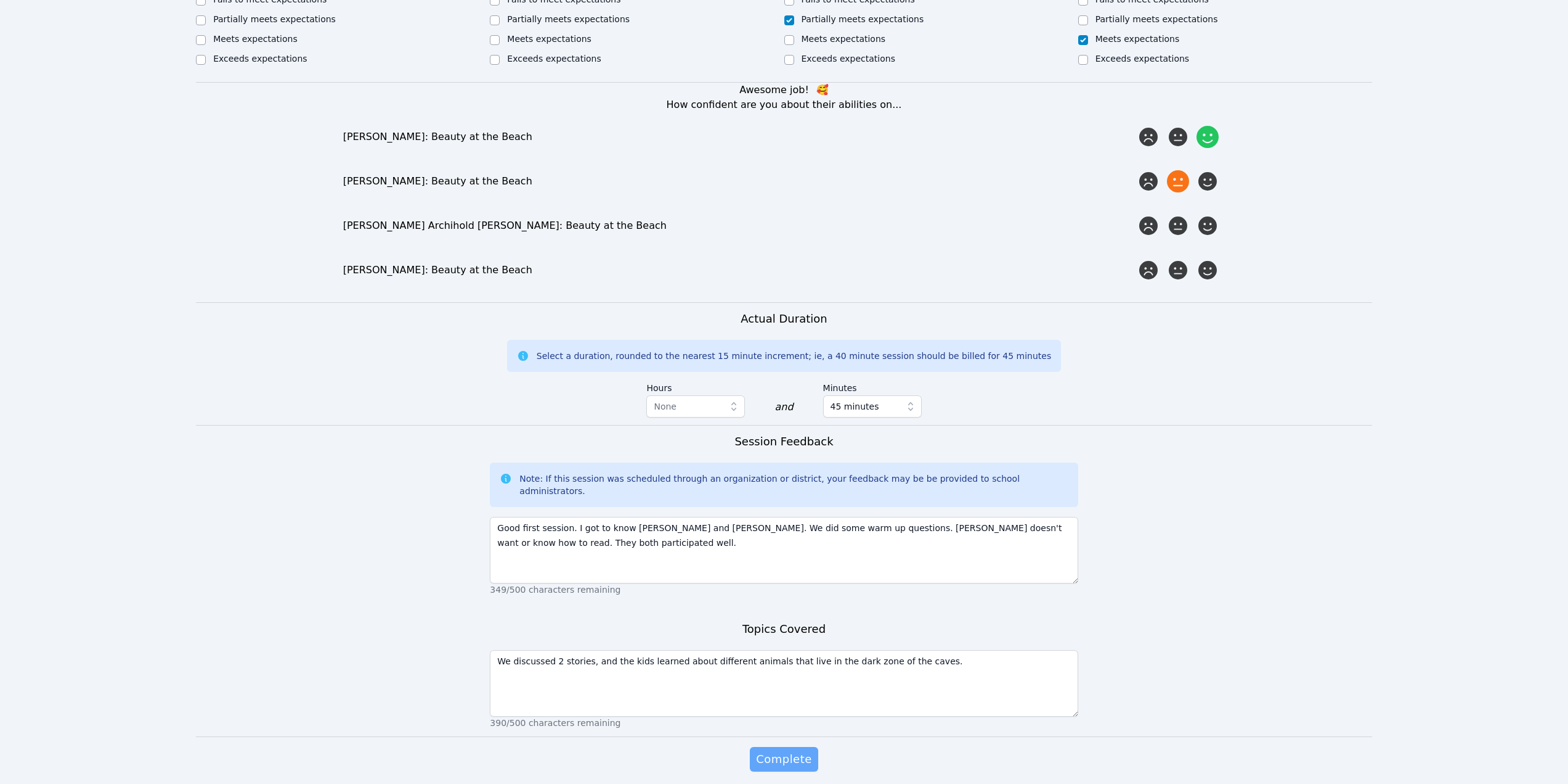
click at [788, 756] on button "Complete" at bounding box center [784, 759] width 68 height 25
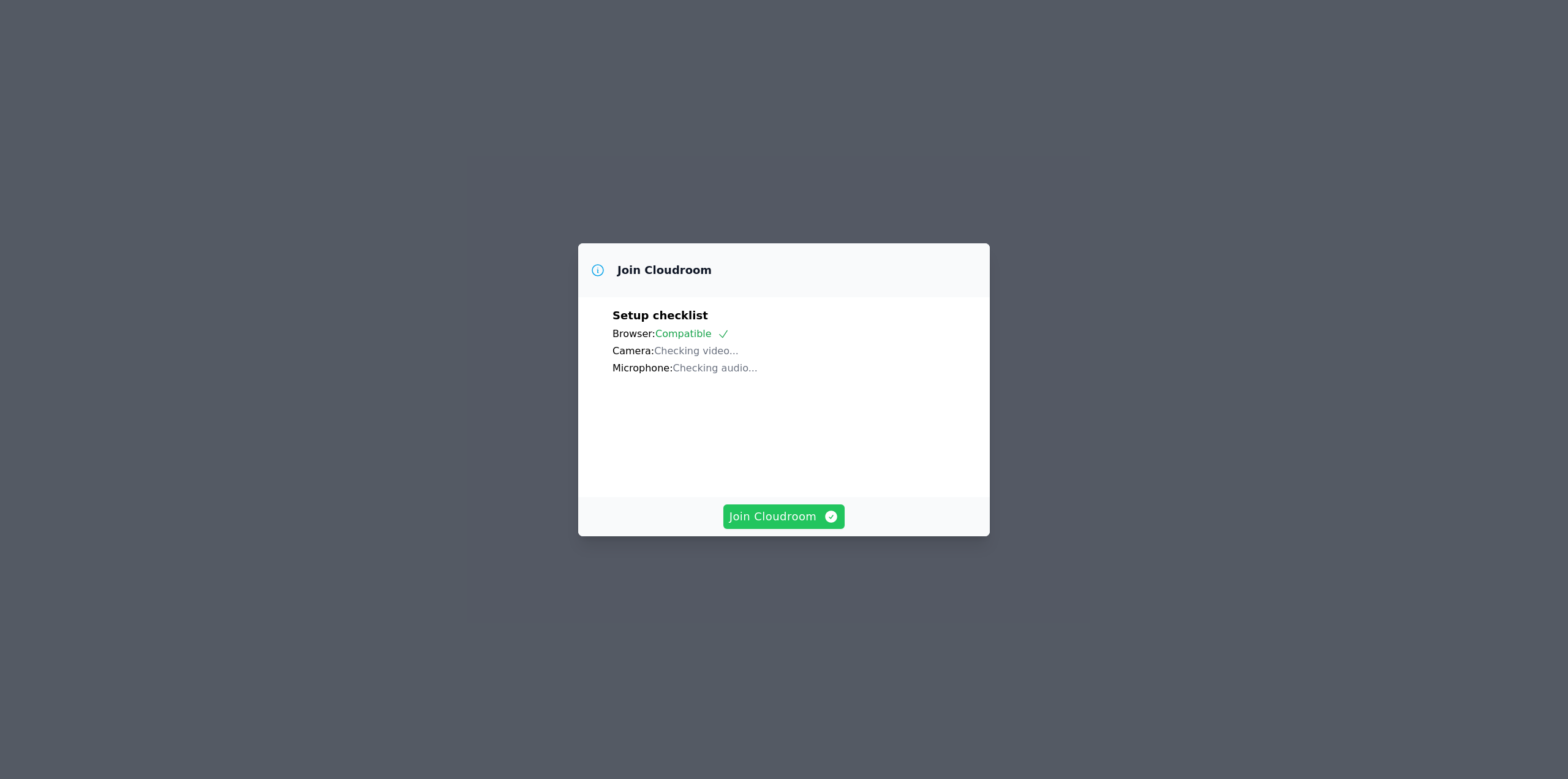
click at [783, 525] on span "Join Cloudroom" at bounding box center [784, 516] width 110 height 17
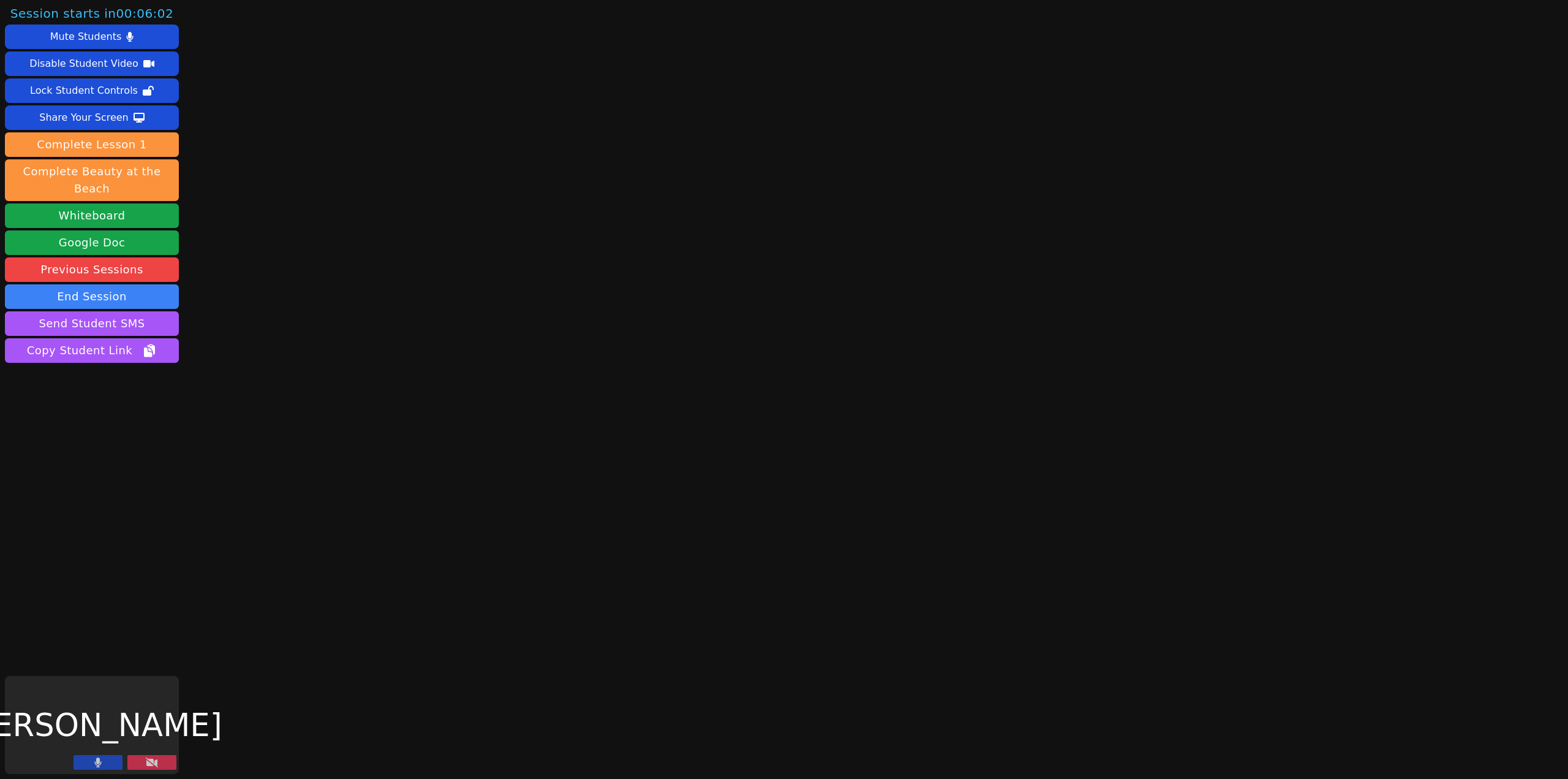
click at [159, 763] on button at bounding box center [152, 762] width 49 height 15
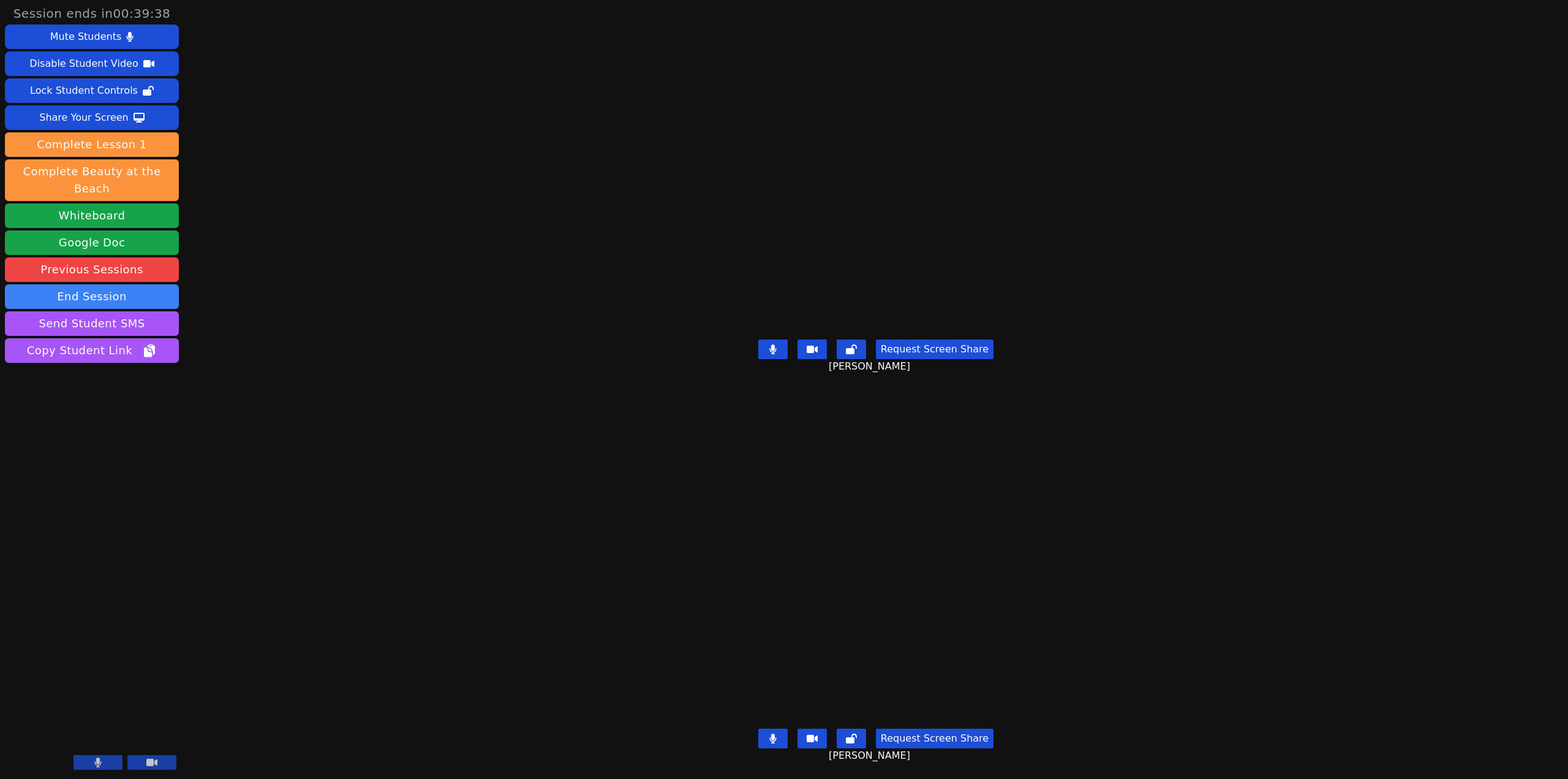
click at [567, 513] on div "[PERSON_NAME]" at bounding box center [876, 559] width 619 height 329
click at [128, 203] on button "Whiteboard" at bounding box center [92, 215] width 174 height 24
click at [82, 119] on div "Share Your Screen" at bounding box center [84, 117] width 90 height 19
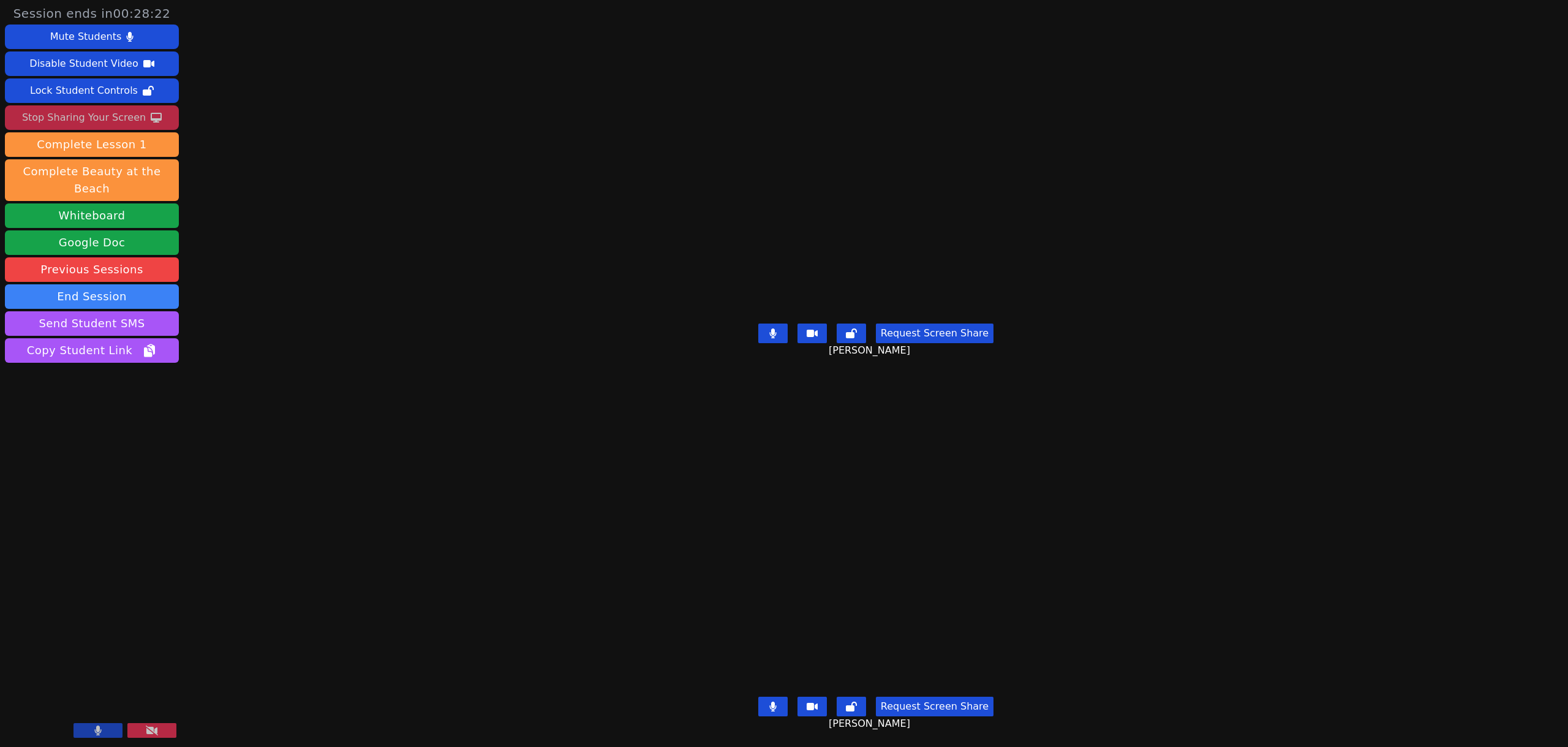
click at [763, 329] on button at bounding box center [773, 333] width 30 height 19
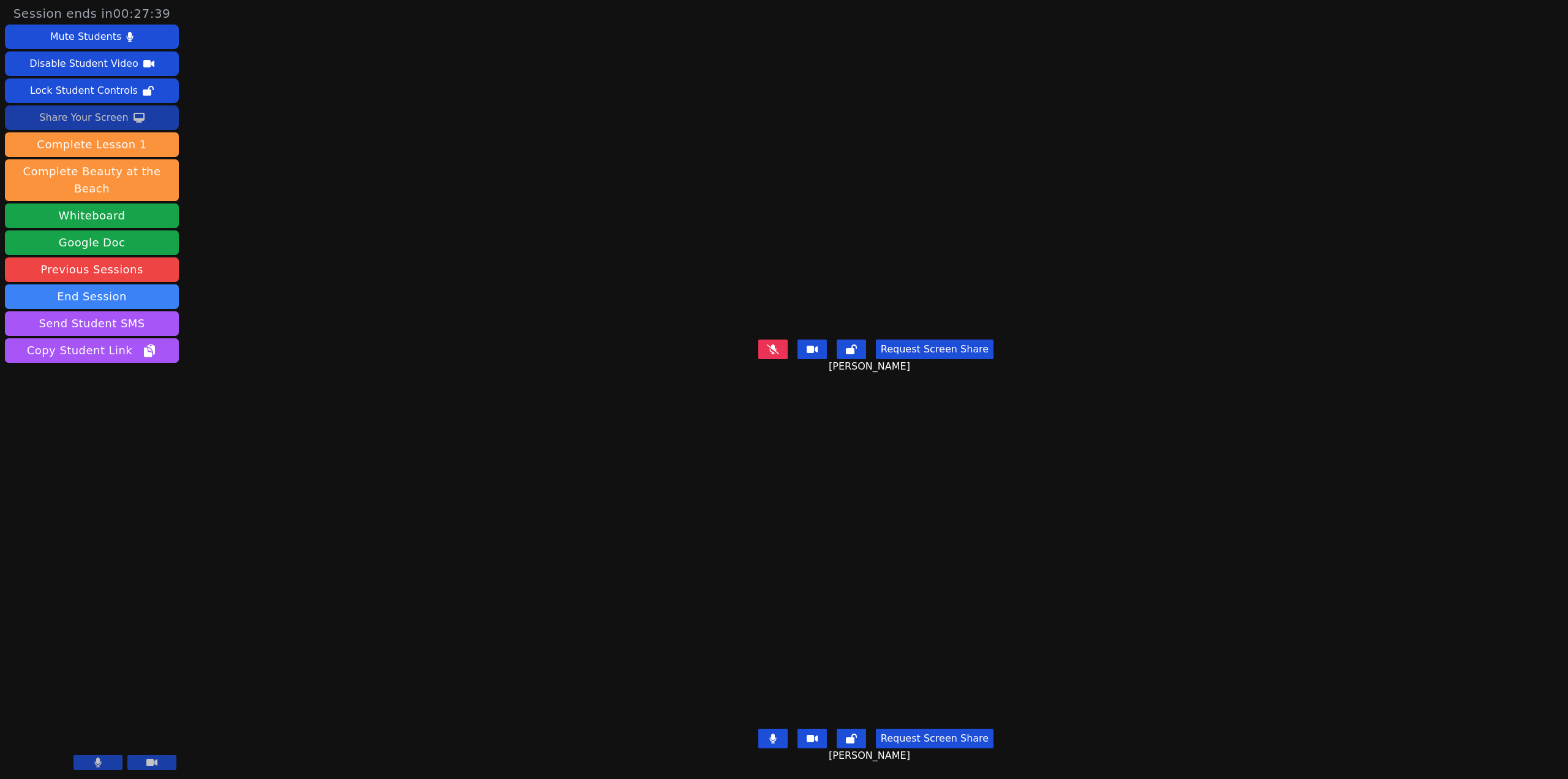
click at [104, 118] on div "Share Your Screen" at bounding box center [84, 117] width 90 height 19
click at [102, 121] on div "Share Your Screen" at bounding box center [84, 117] width 90 height 19
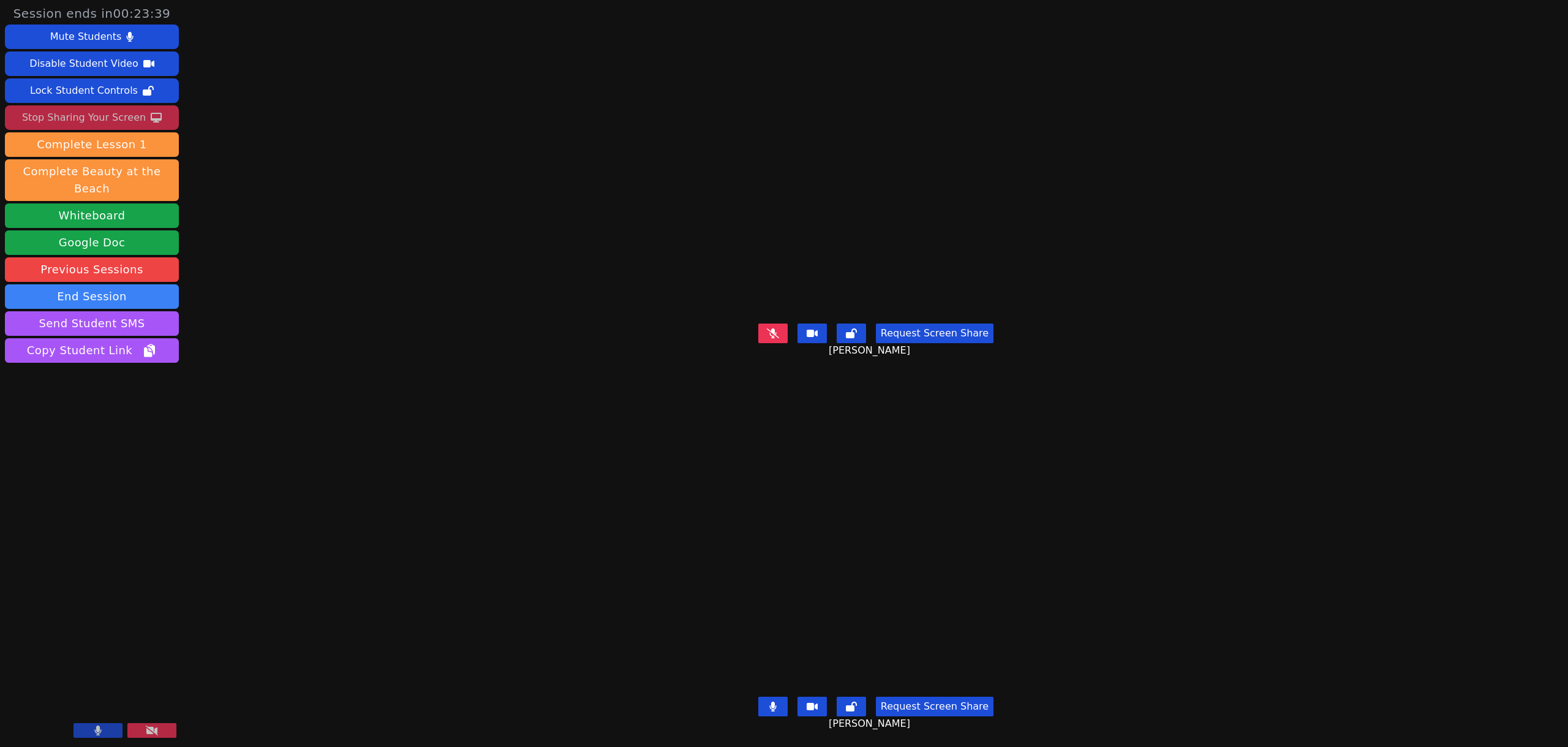
click at [777, 328] on icon at bounding box center [773, 332] width 13 height 10
click at [776, 329] on icon at bounding box center [772, 333] width 7 height 10
click at [771, 329] on icon at bounding box center [773, 333] width 13 height 10
drag, startPoint x: 501, startPoint y: 248, endPoint x: 494, endPoint y: 205, distance: 43.6
click at [567, 205] on div "[PERSON_NAME]" at bounding box center [876, 162] width 619 height 312
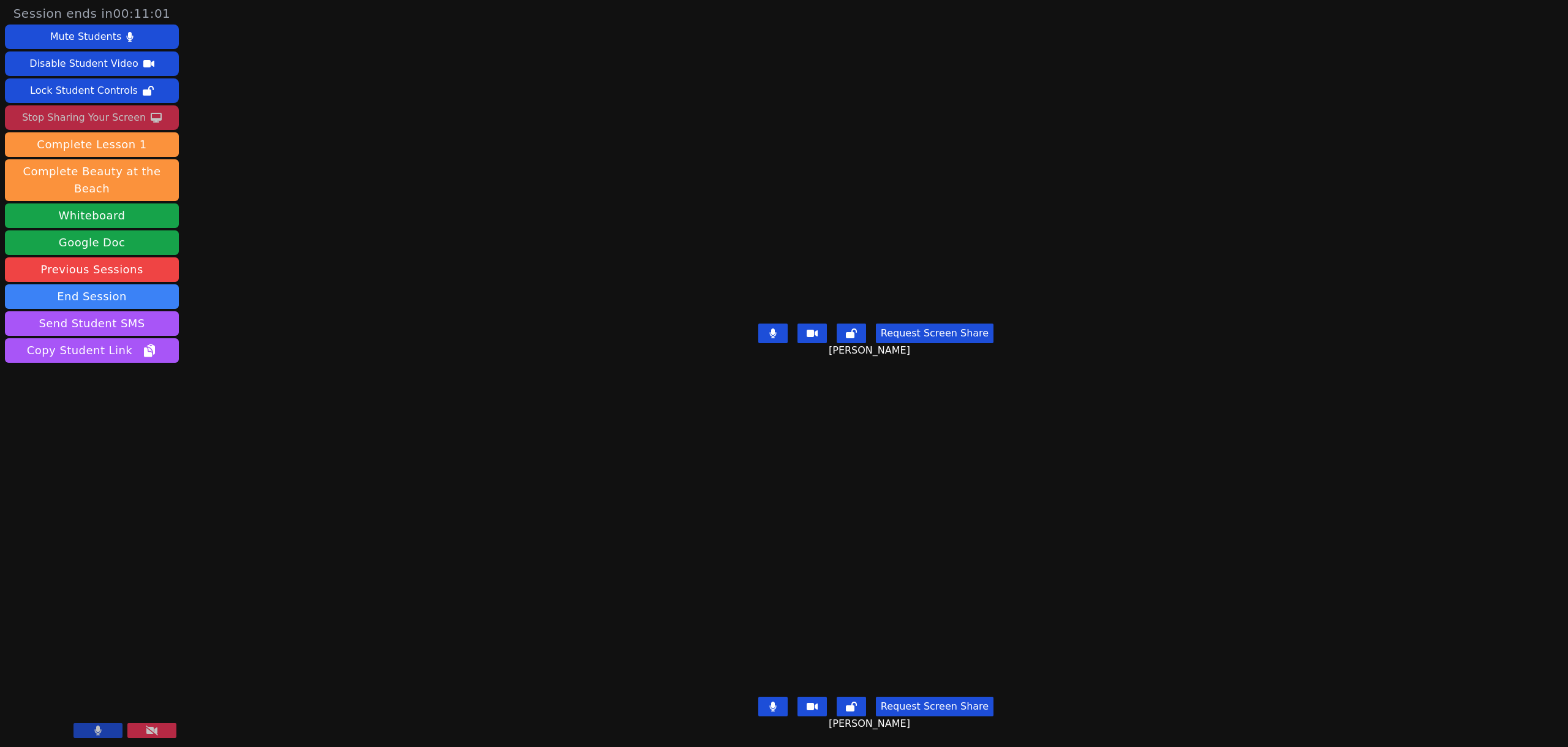
click at [785, 705] on button at bounding box center [773, 706] width 30 height 19
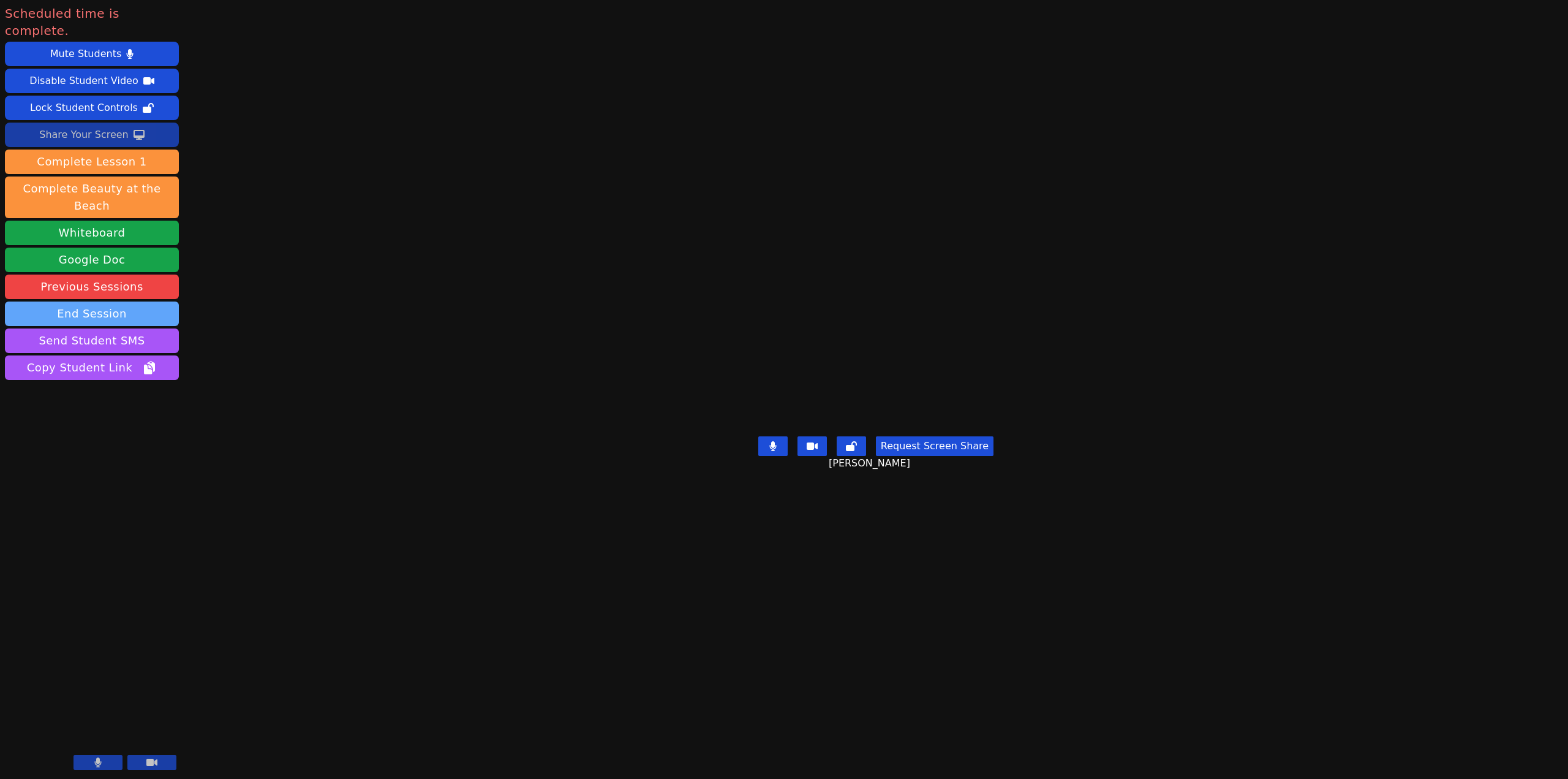
click at [130, 301] on button "End Session" at bounding box center [92, 313] width 174 height 24
